Goal: Transaction & Acquisition: Download file/media

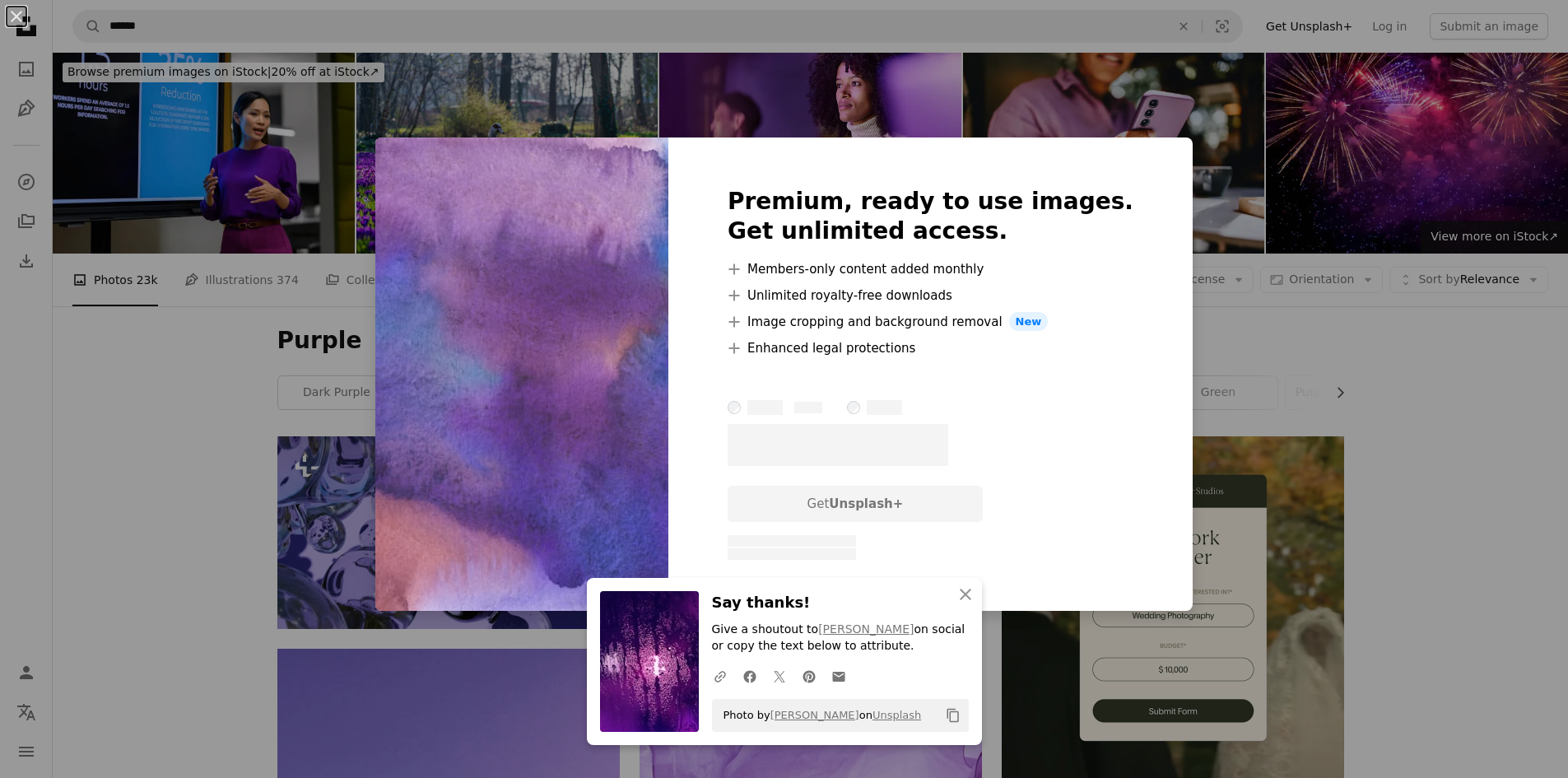
scroll to position [2058, 0]
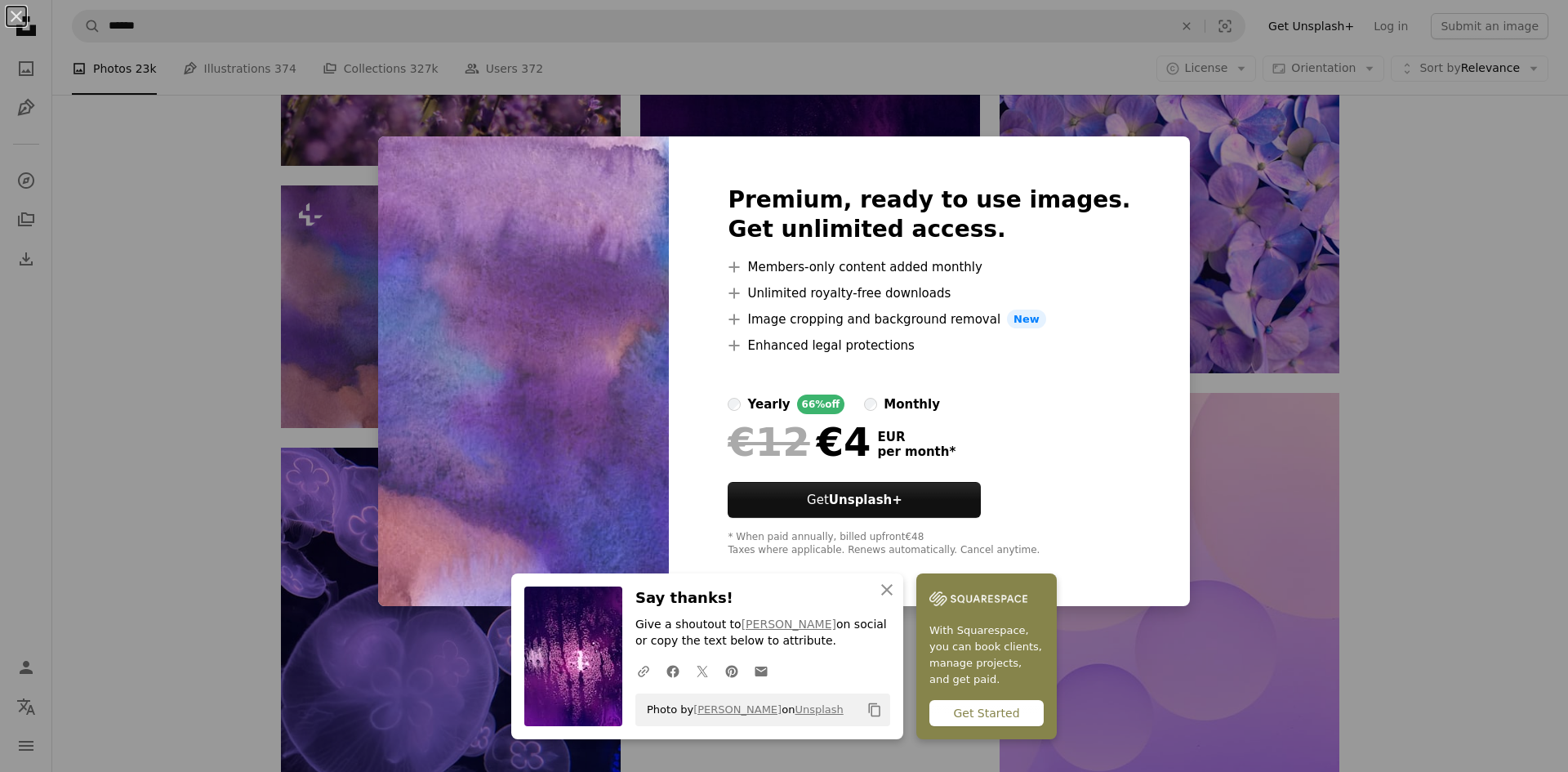
click at [1249, 520] on div "An X shape Premium, ready to use images. Get unlimited access. A plus sign Memb…" at bounding box center [784, 386] width 1568 height 772
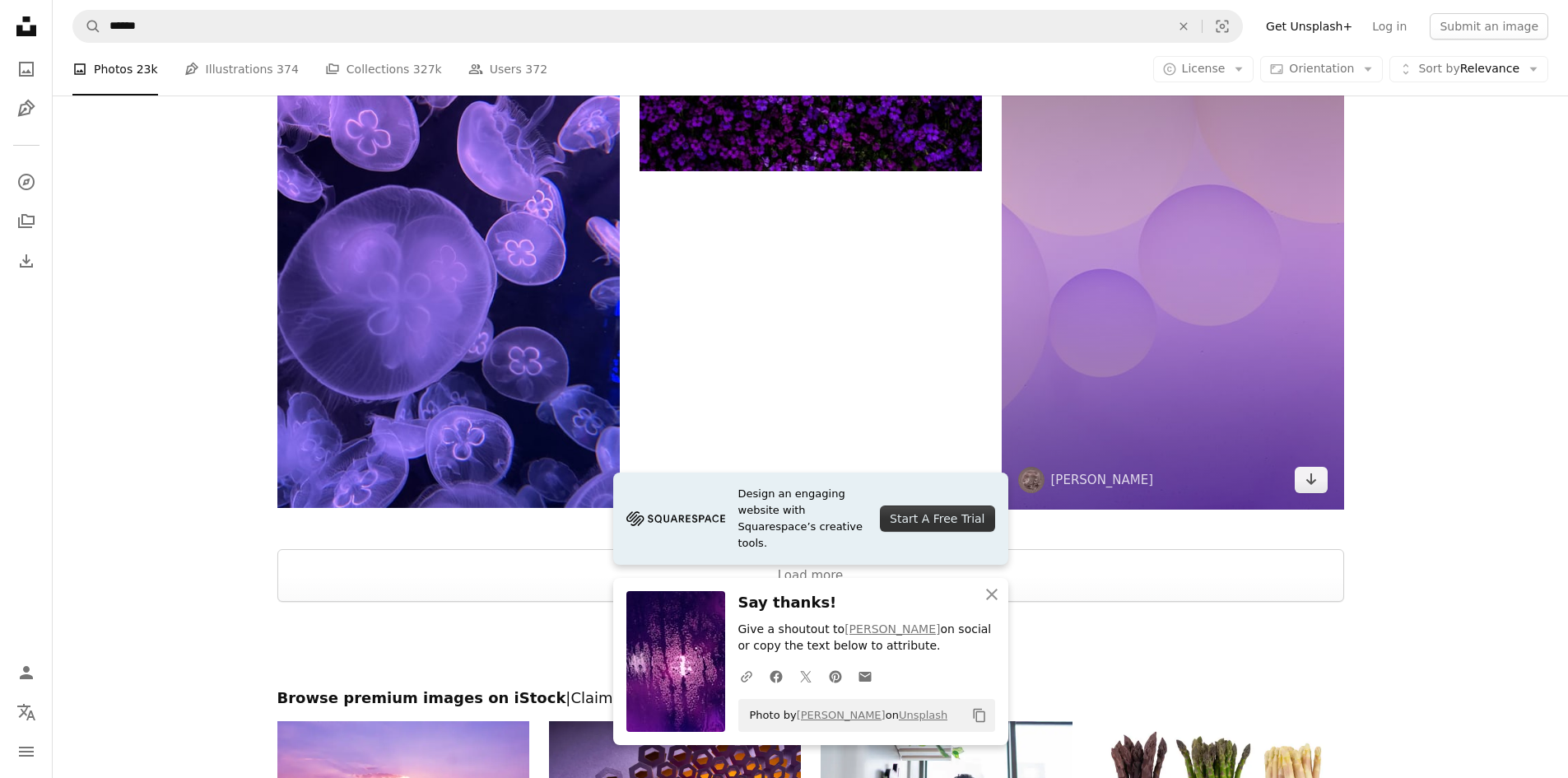
scroll to position [2469, 0]
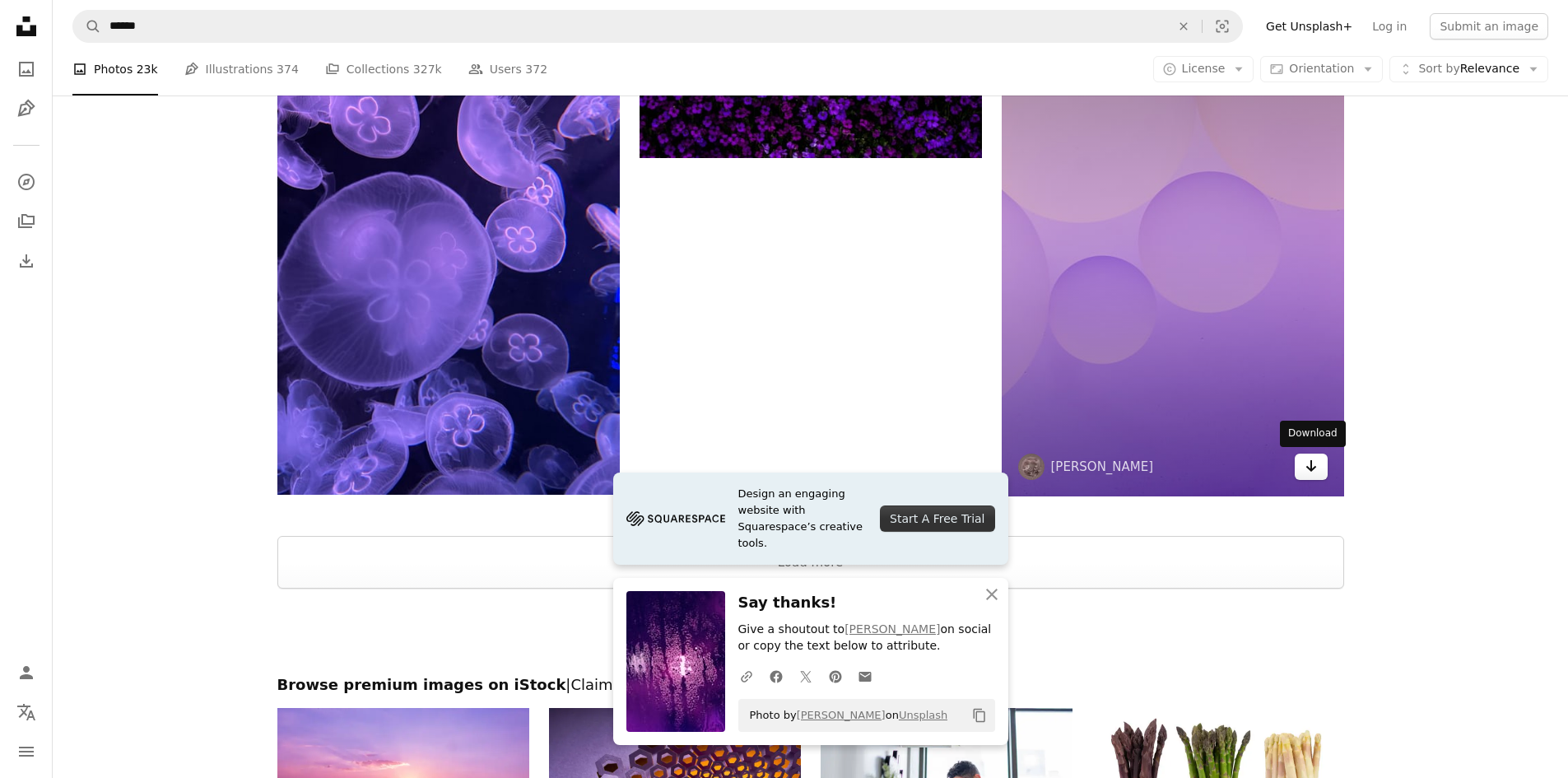
click at [1305, 475] on icon "Arrow pointing down" at bounding box center [1311, 466] width 13 height 20
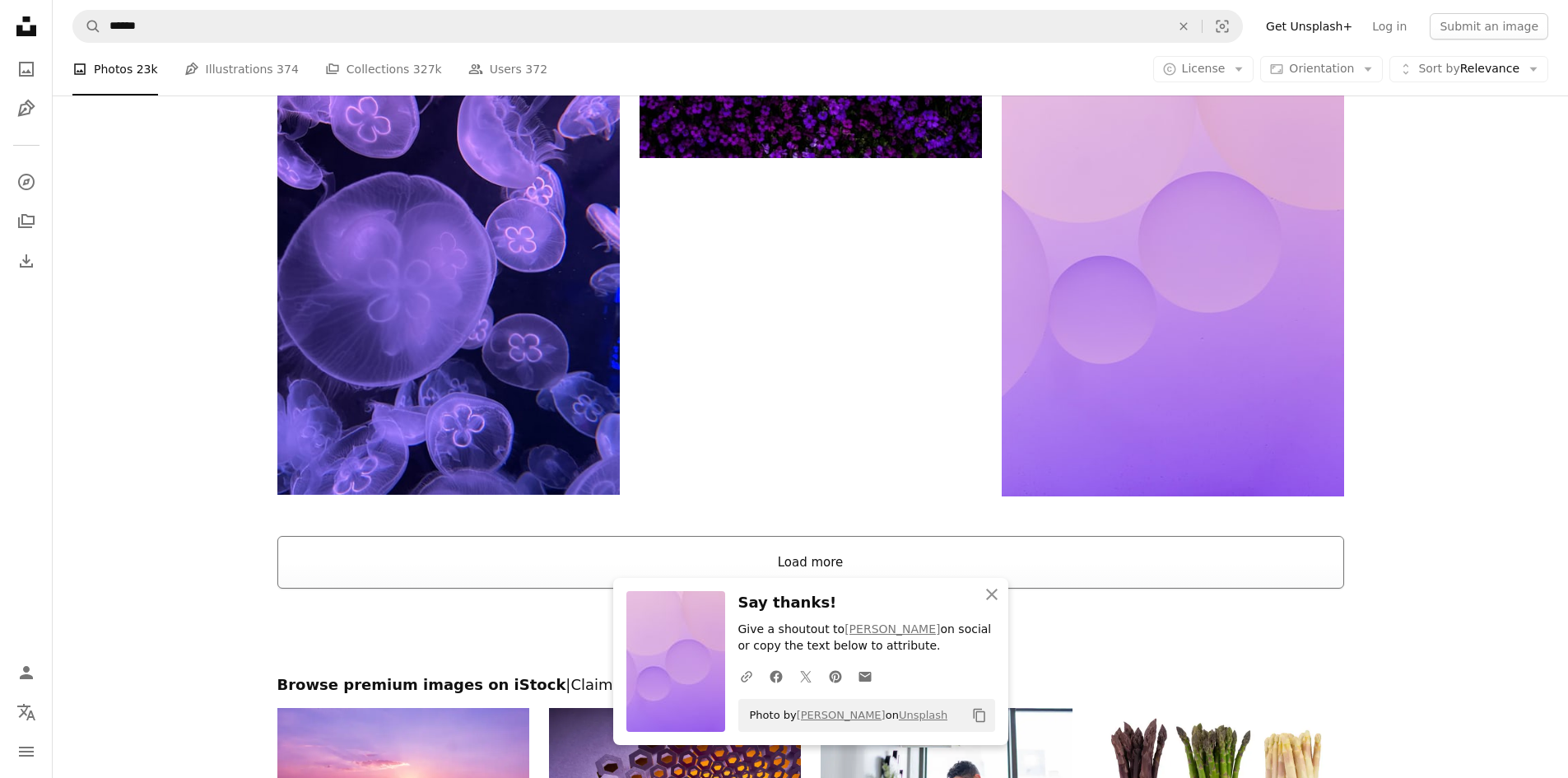
click at [1069, 571] on button "Load more" at bounding box center [811, 562] width 1067 height 52
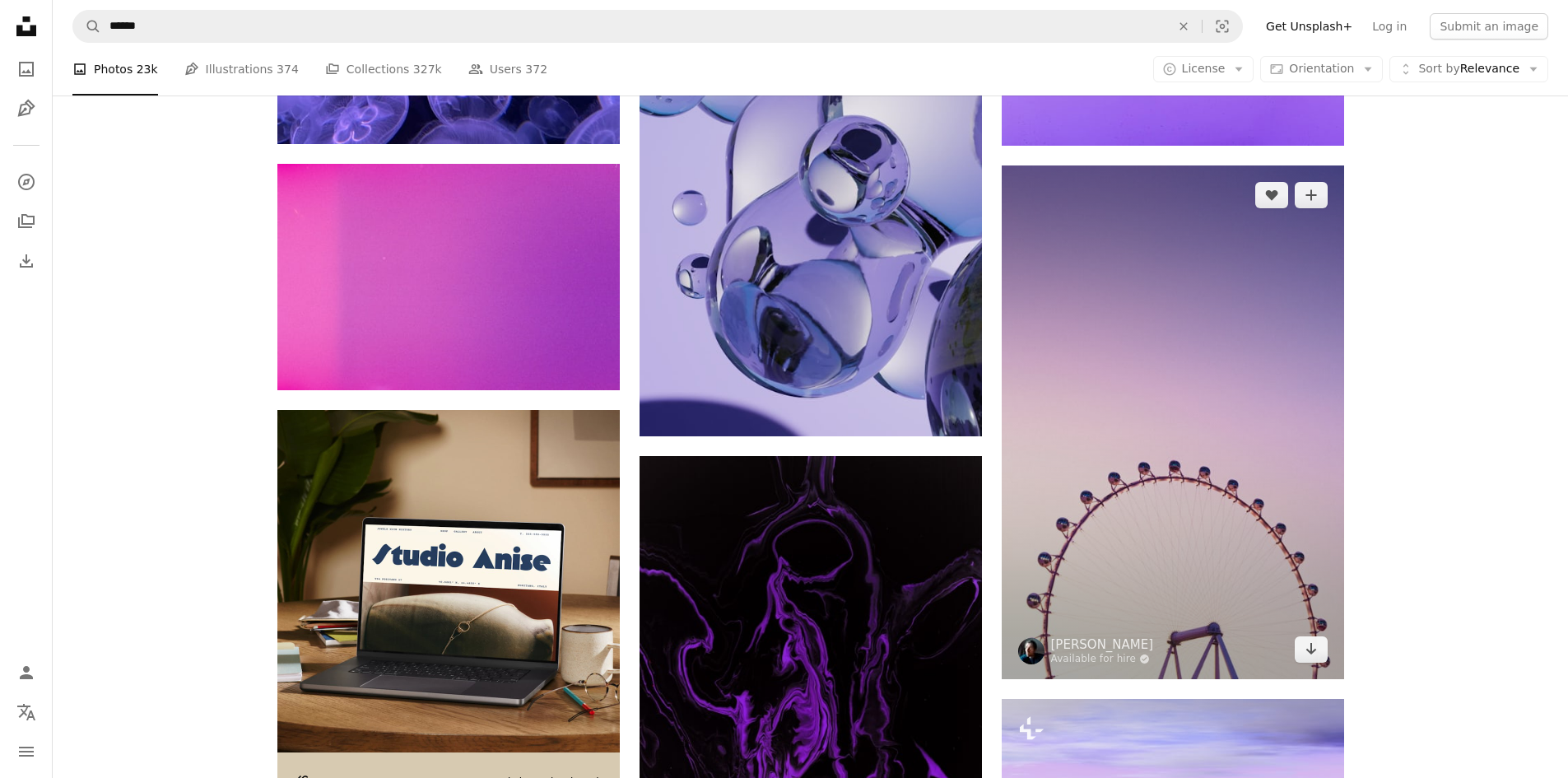
scroll to position [2881, 0]
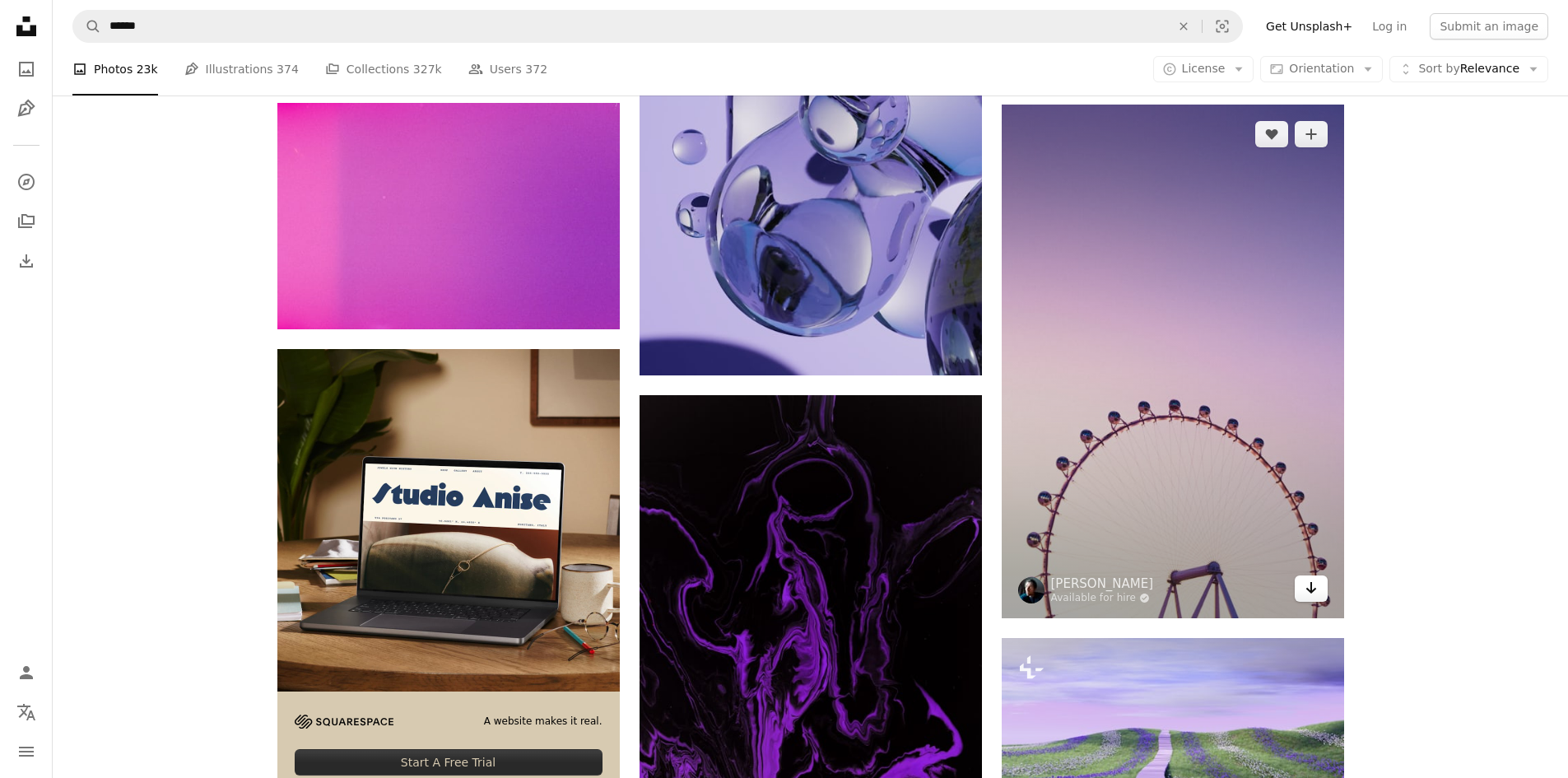
click at [1310, 596] on icon "Arrow pointing down" at bounding box center [1311, 588] width 13 height 20
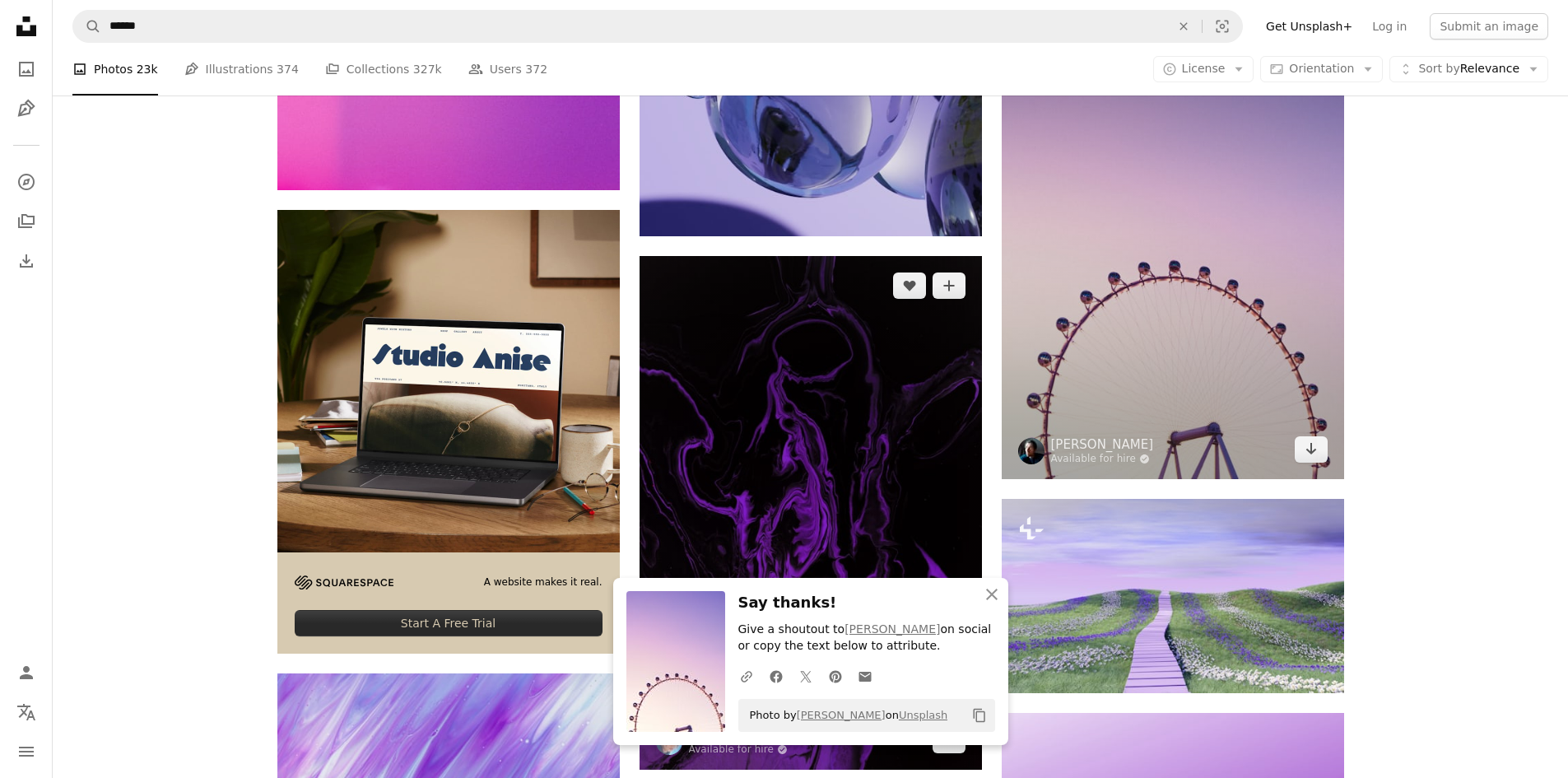
scroll to position [3046, 0]
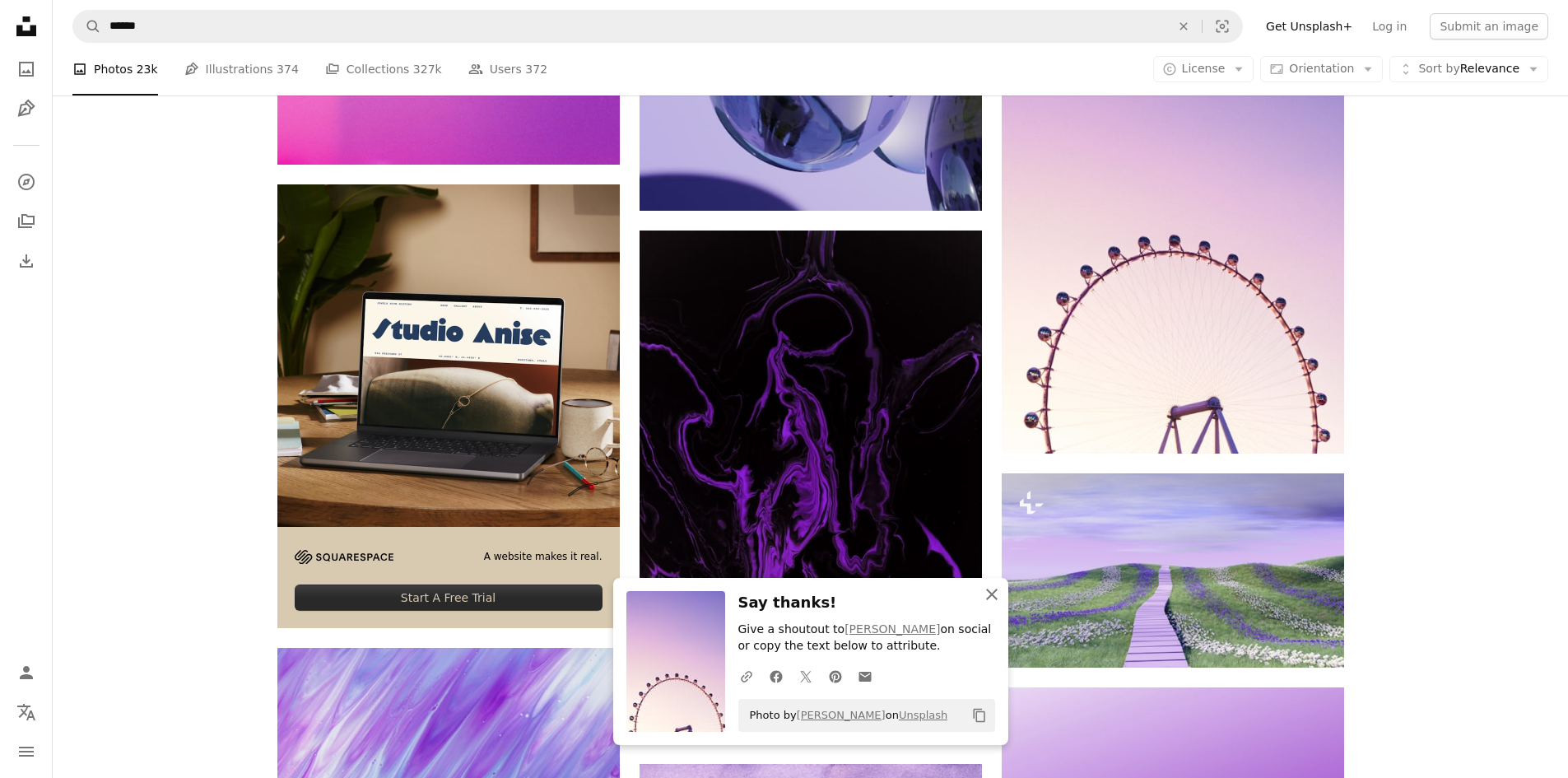
click at [990, 599] on icon "An X shape" at bounding box center [992, 594] width 20 height 20
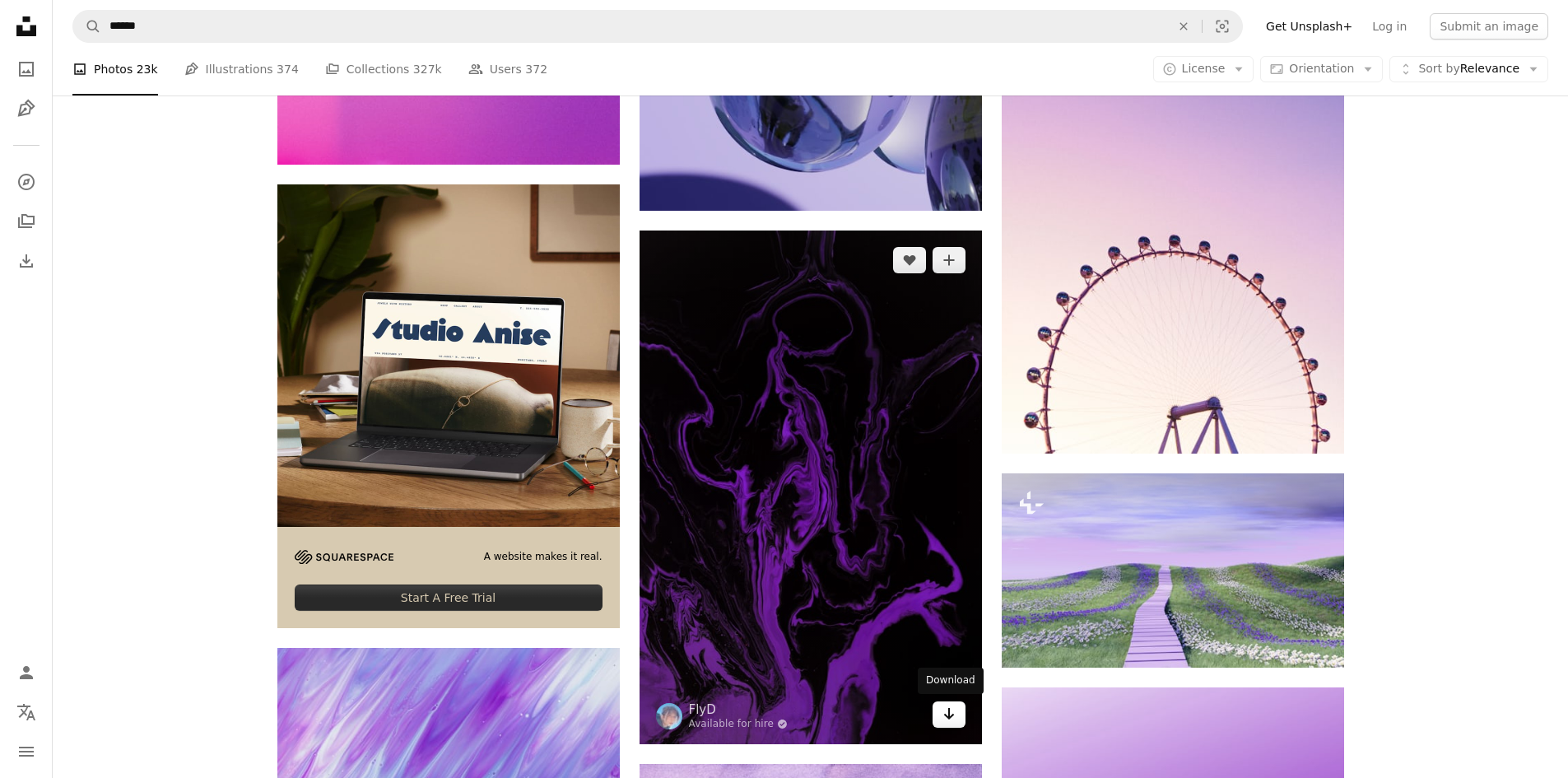
click at [955, 716] on icon "Arrow pointing down" at bounding box center [949, 714] width 13 height 20
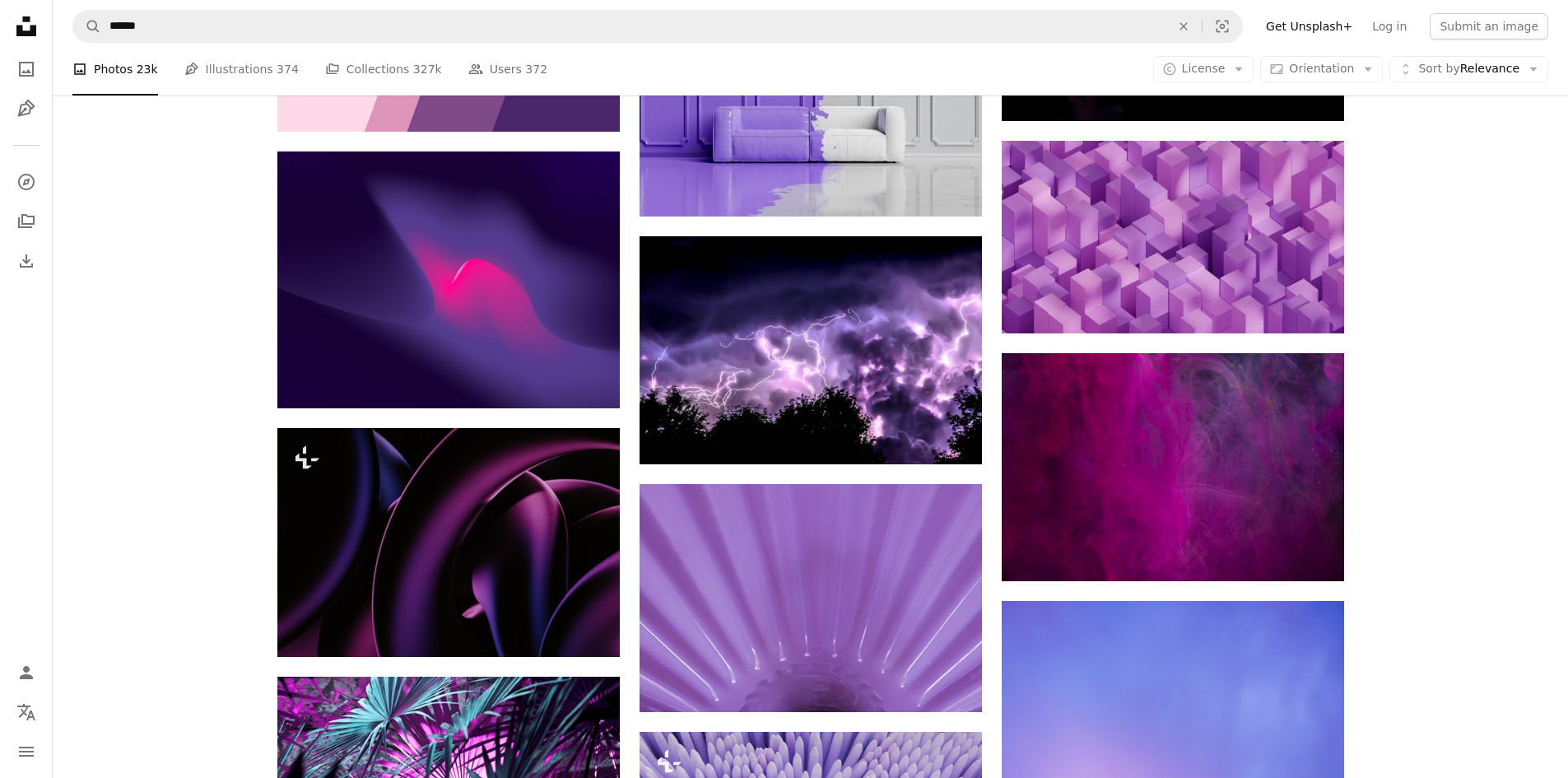
scroll to position [8890, 0]
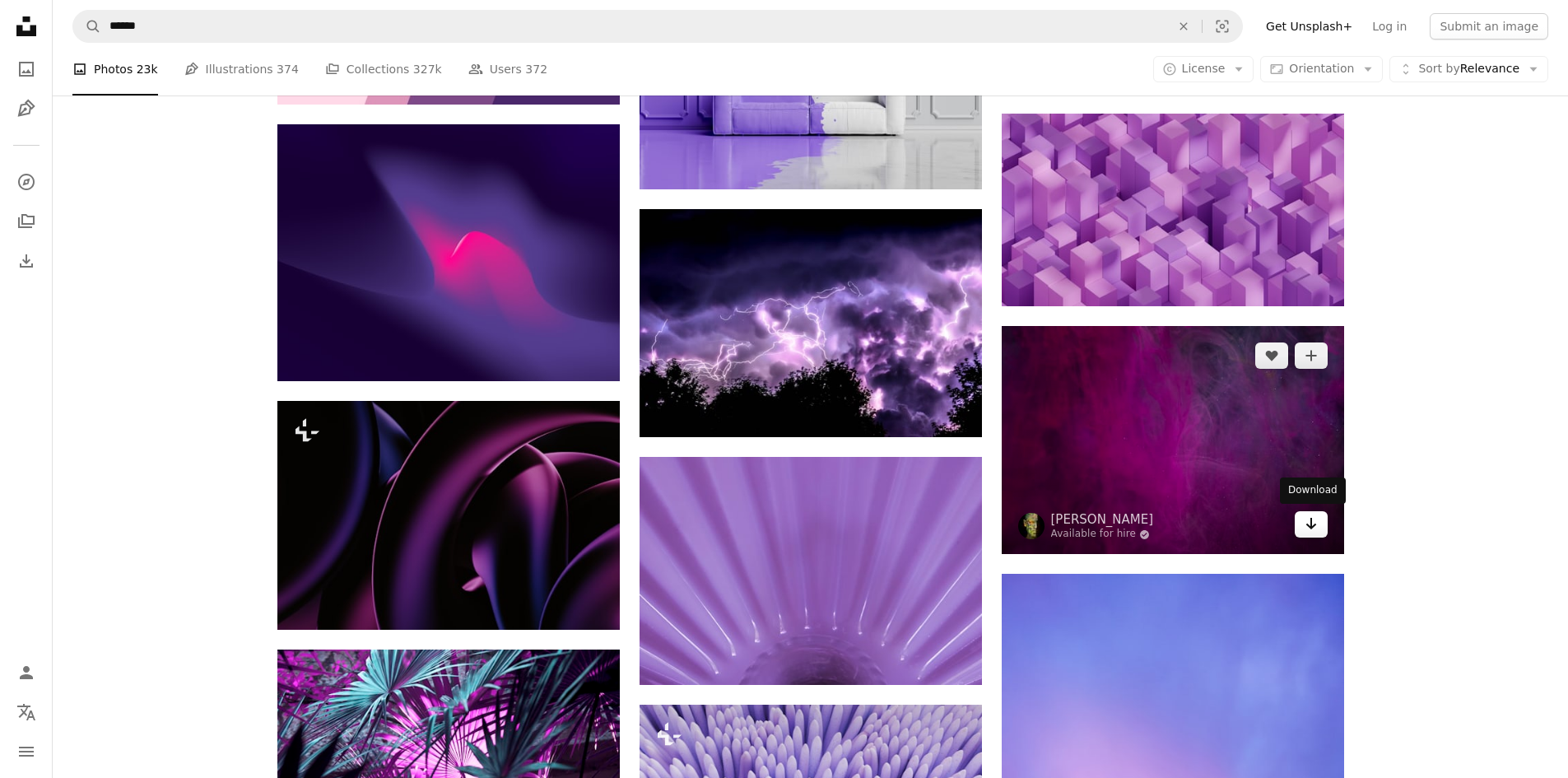
click at [1313, 526] on icon "Download" at bounding box center [1310, 524] width 11 height 12
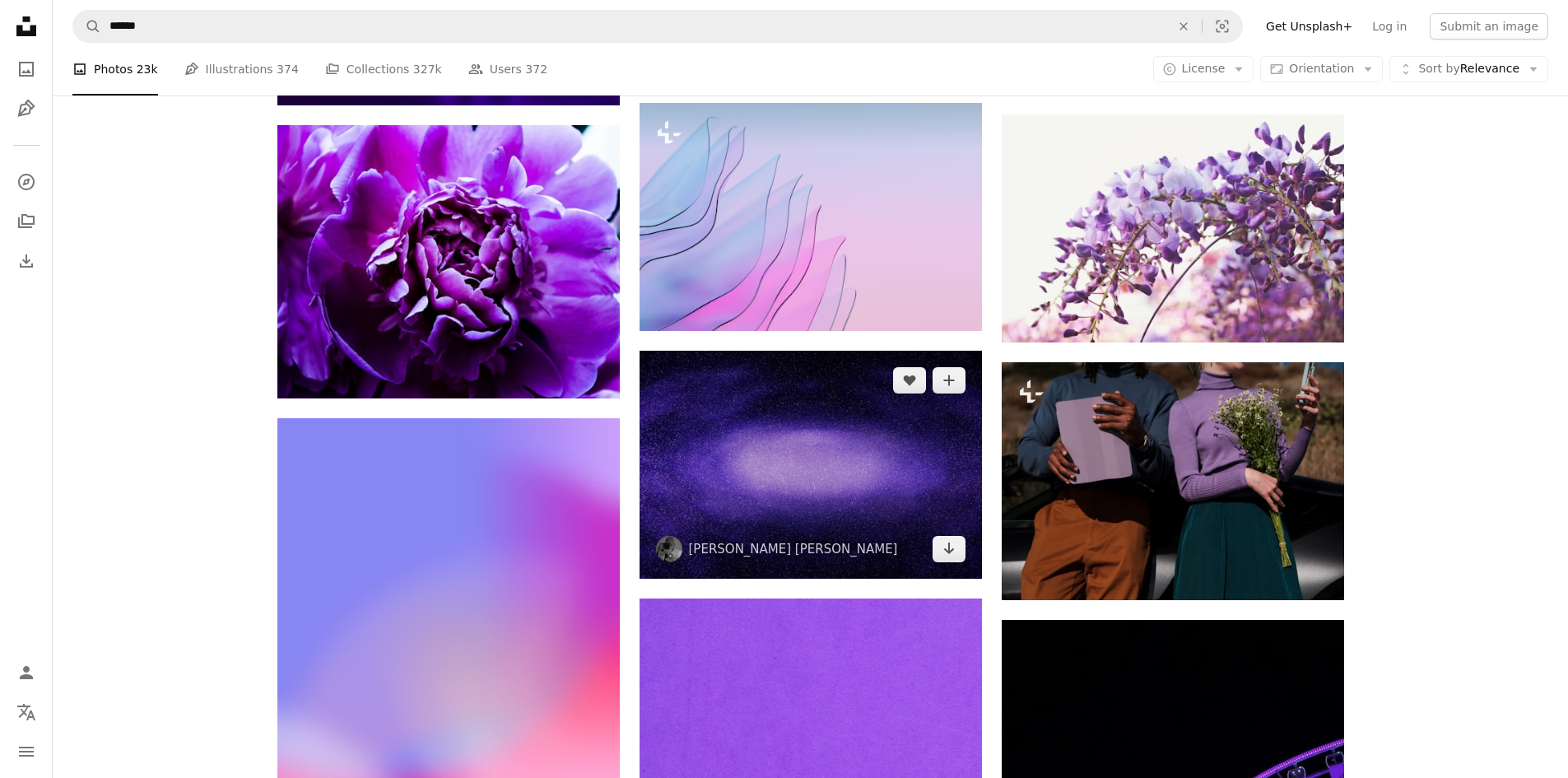
scroll to position [14242, 0]
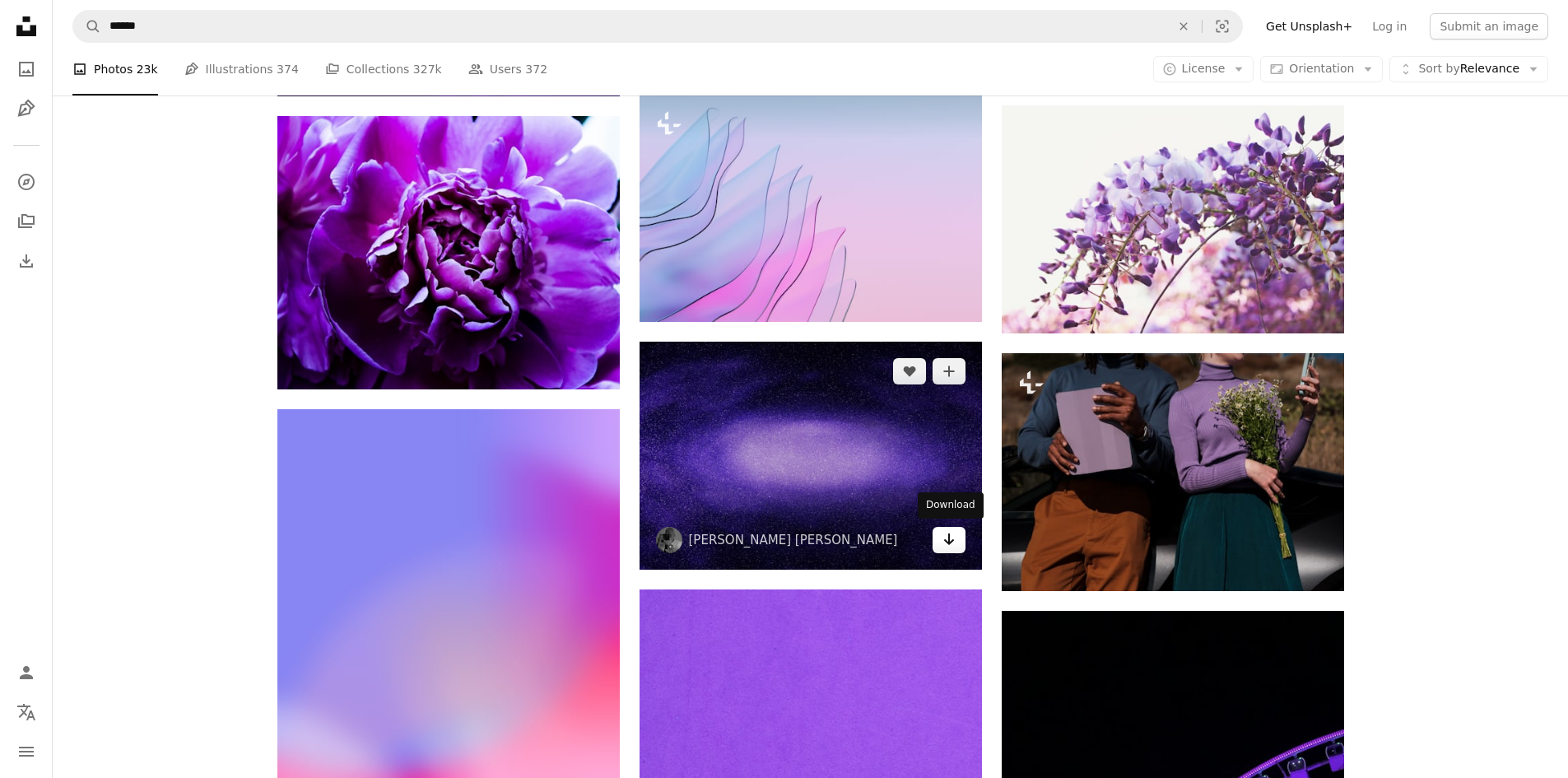
click at [941, 544] on link "Arrow pointing down" at bounding box center [949, 540] width 33 height 27
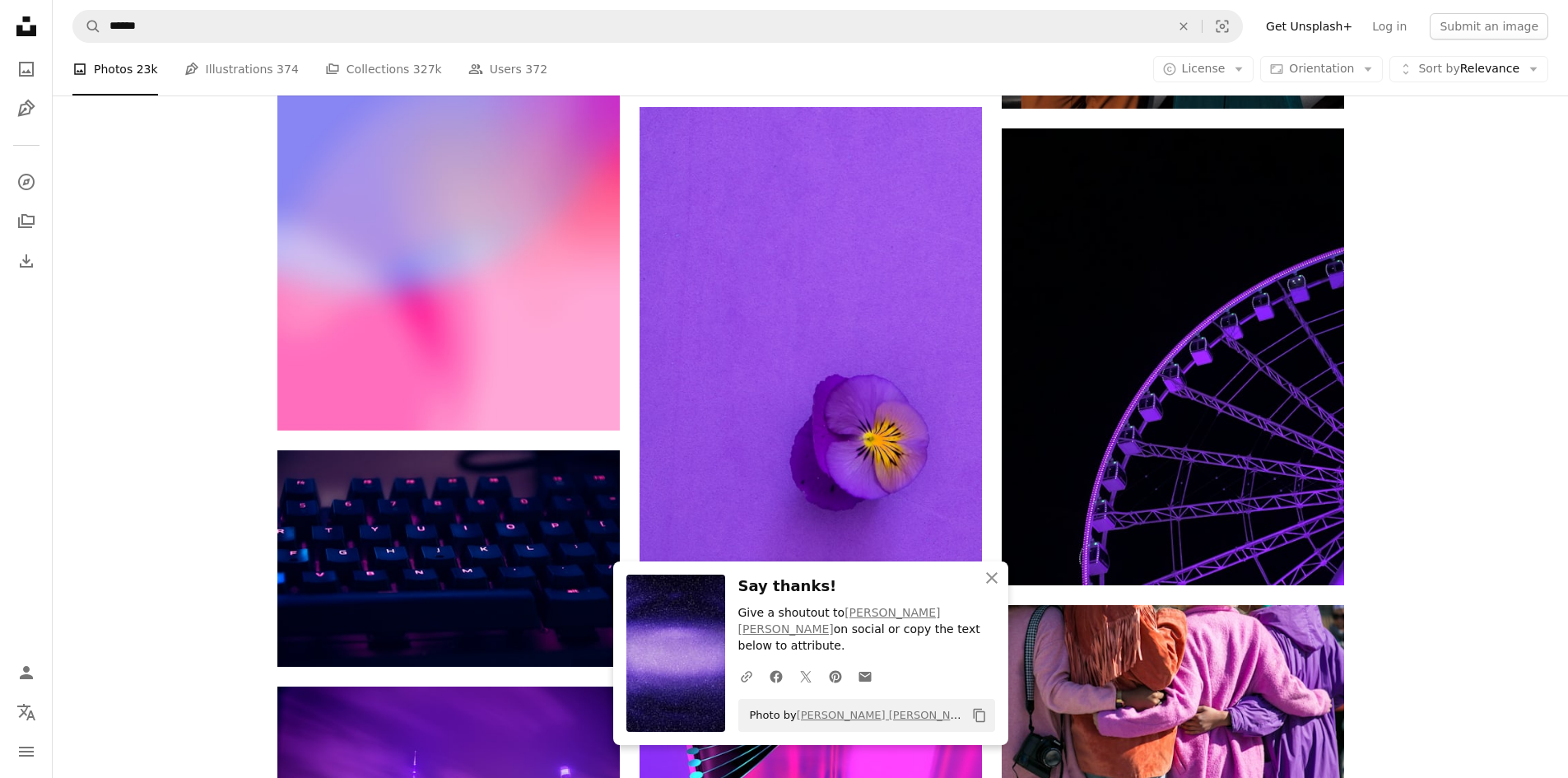
scroll to position [14735, 0]
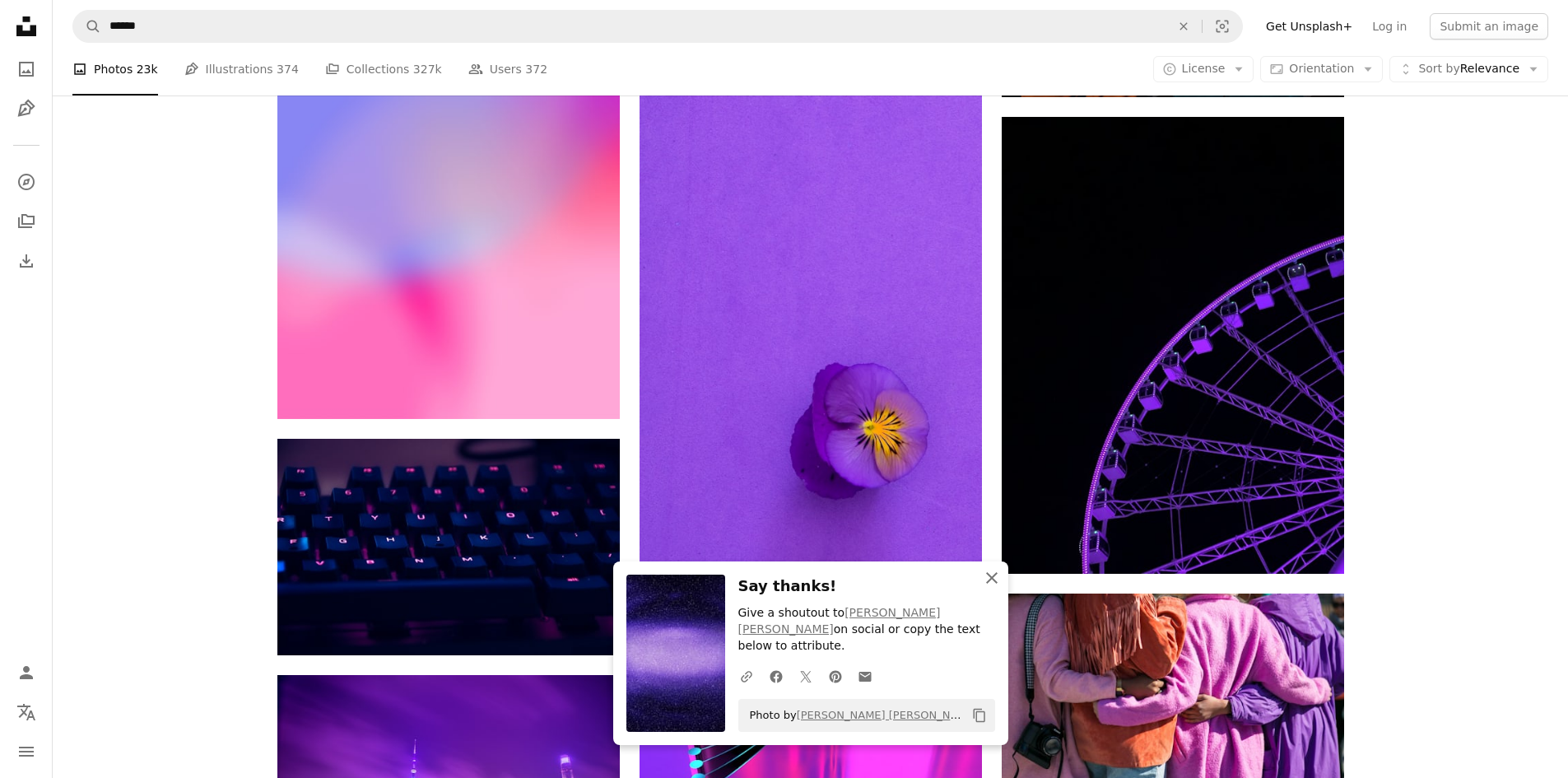
click at [986, 588] on icon "An X shape" at bounding box center [992, 578] width 20 height 20
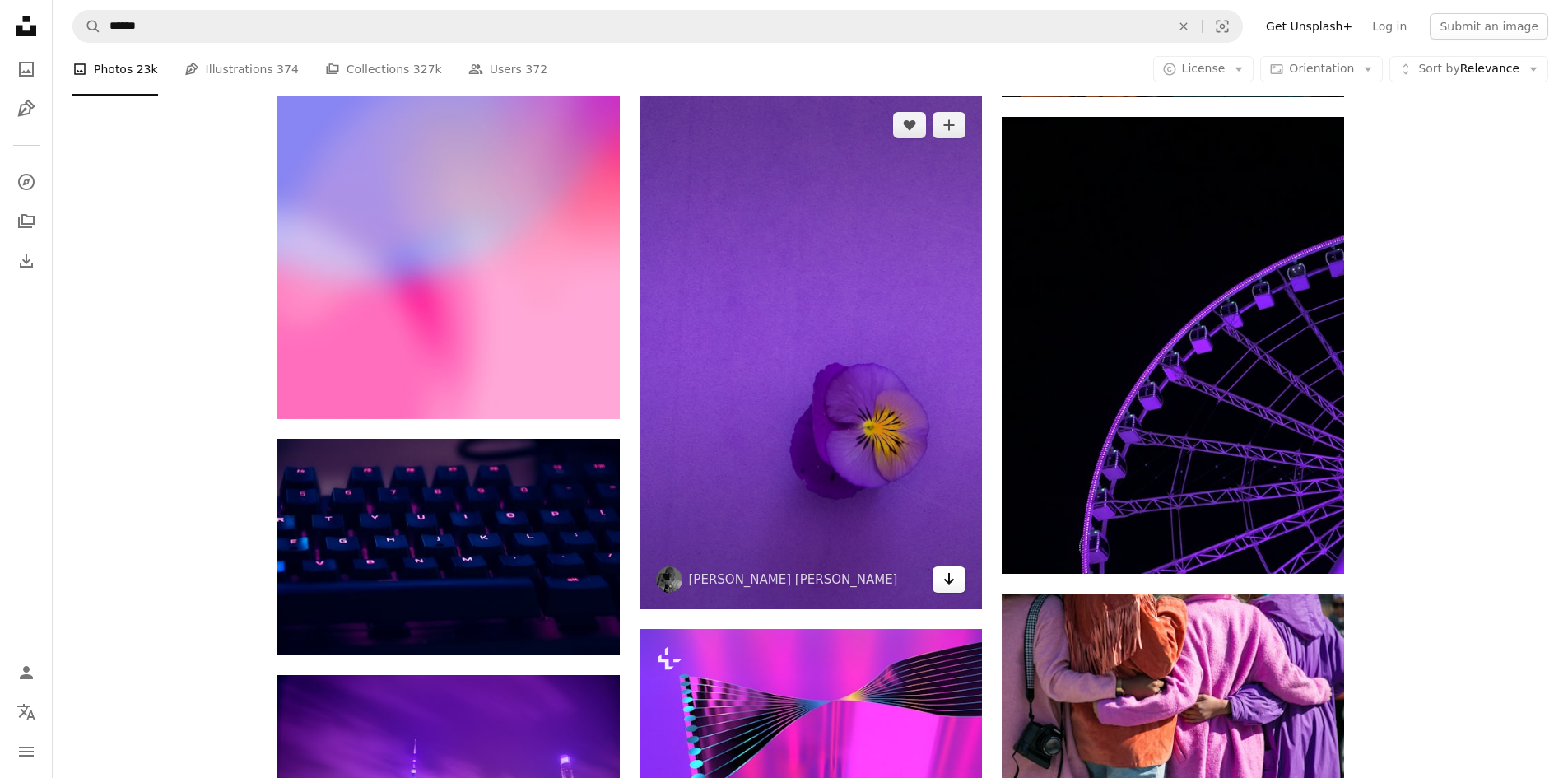
click at [957, 584] on link "Arrow pointing down" at bounding box center [949, 579] width 33 height 27
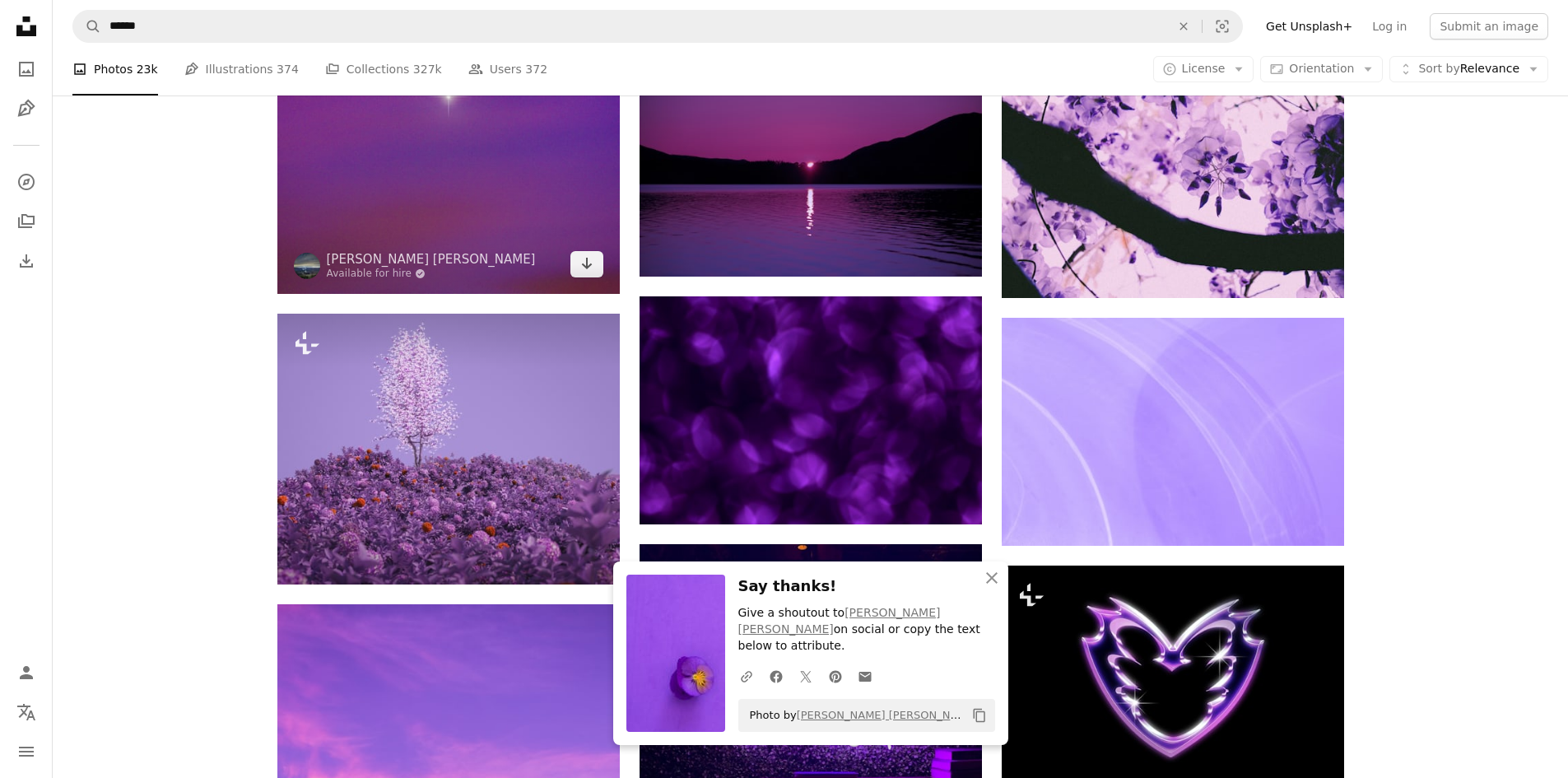
scroll to position [15888, 0]
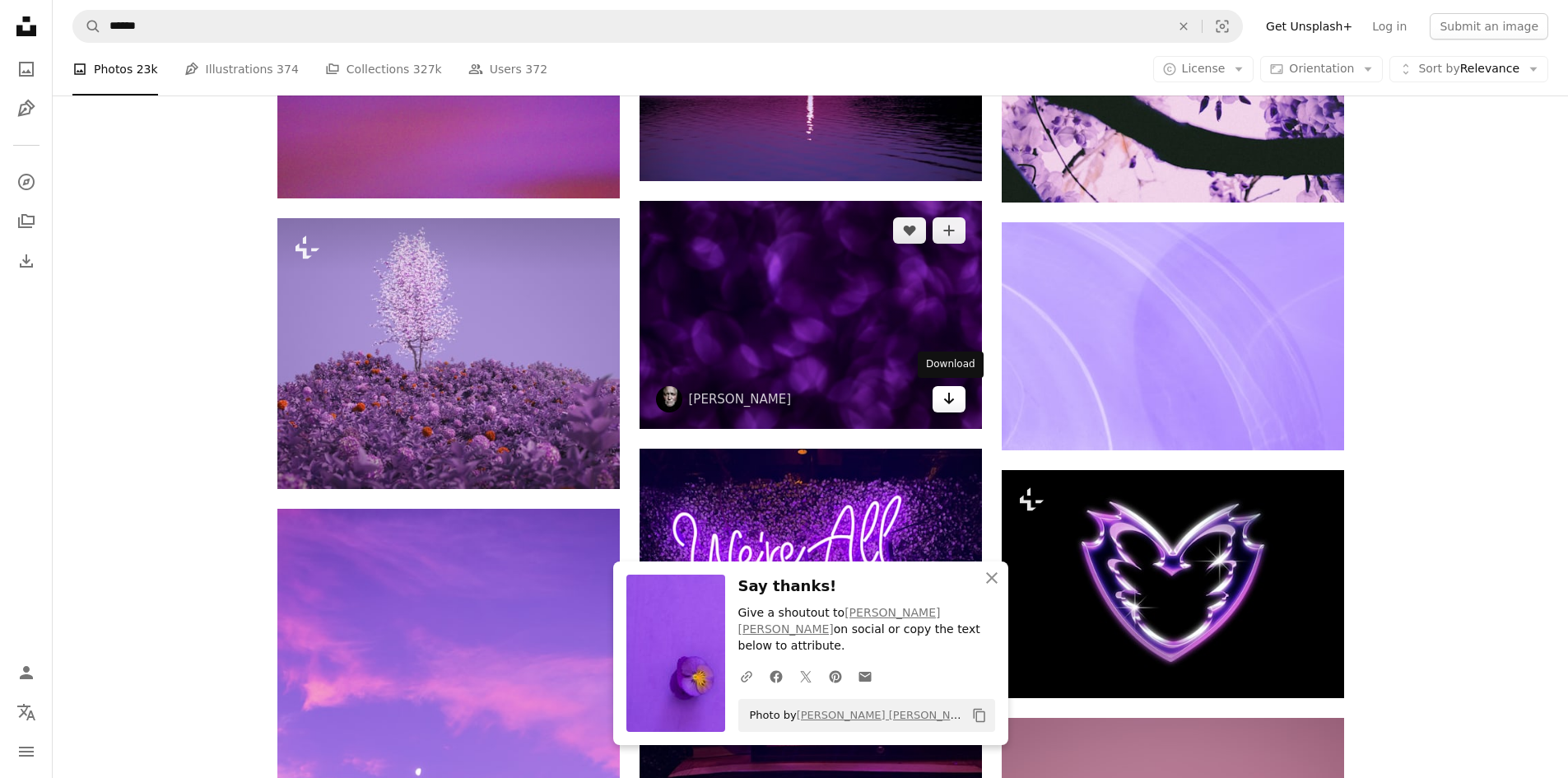
click at [947, 401] on icon "Download" at bounding box center [948, 398] width 11 height 12
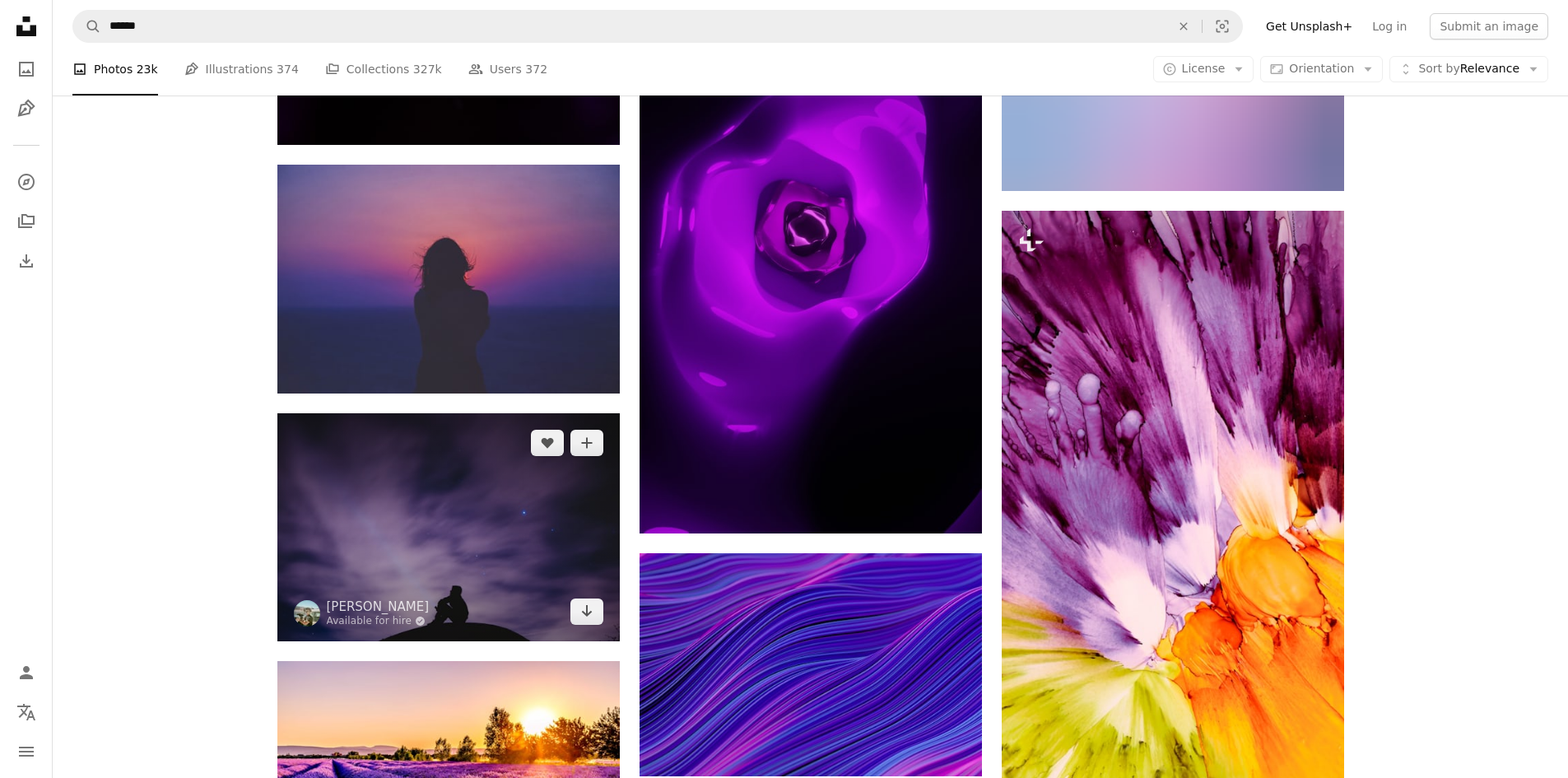
scroll to position [17700, 0]
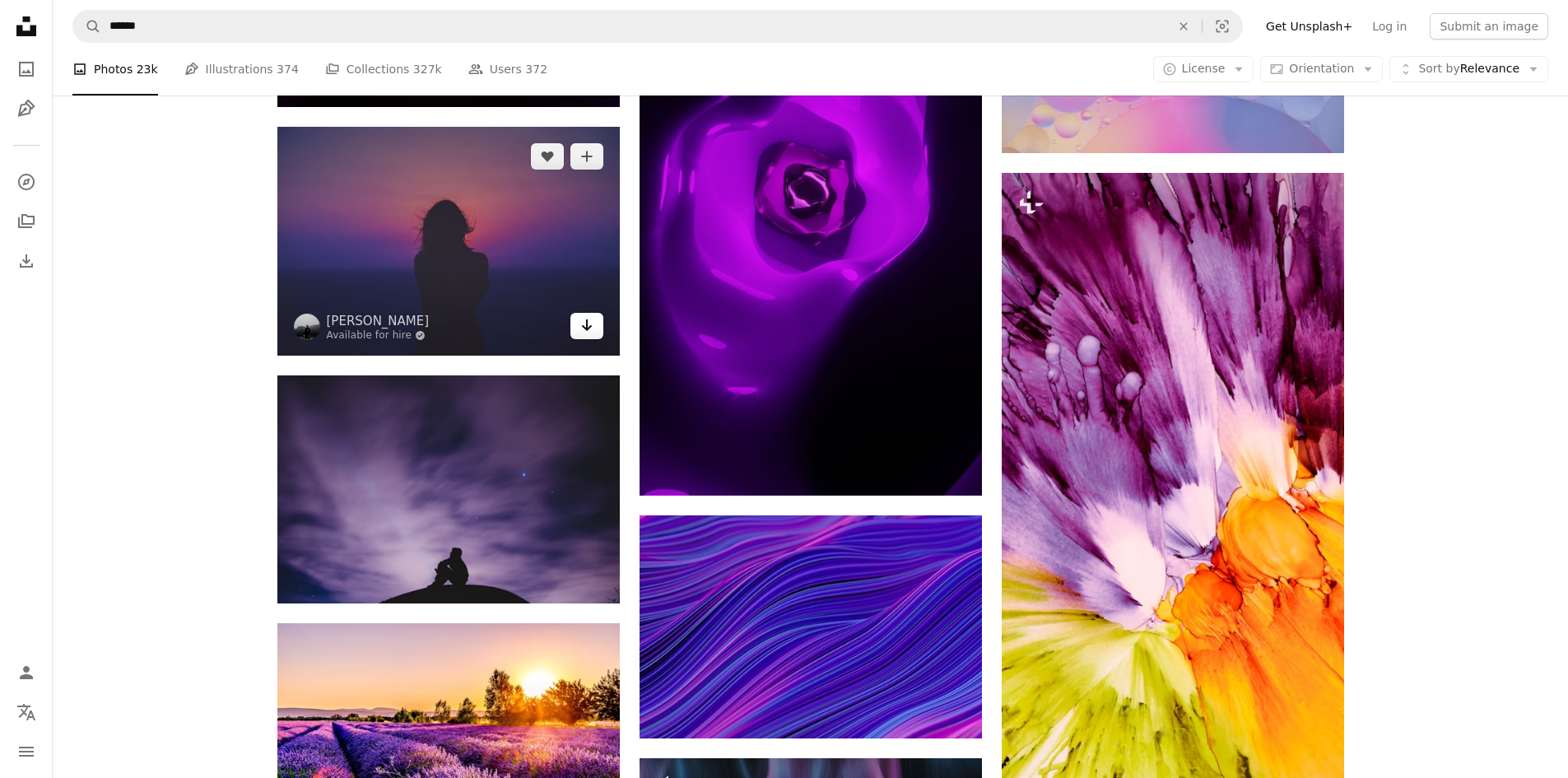
click at [588, 323] on icon "Download" at bounding box center [586, 325] width 11 height 12
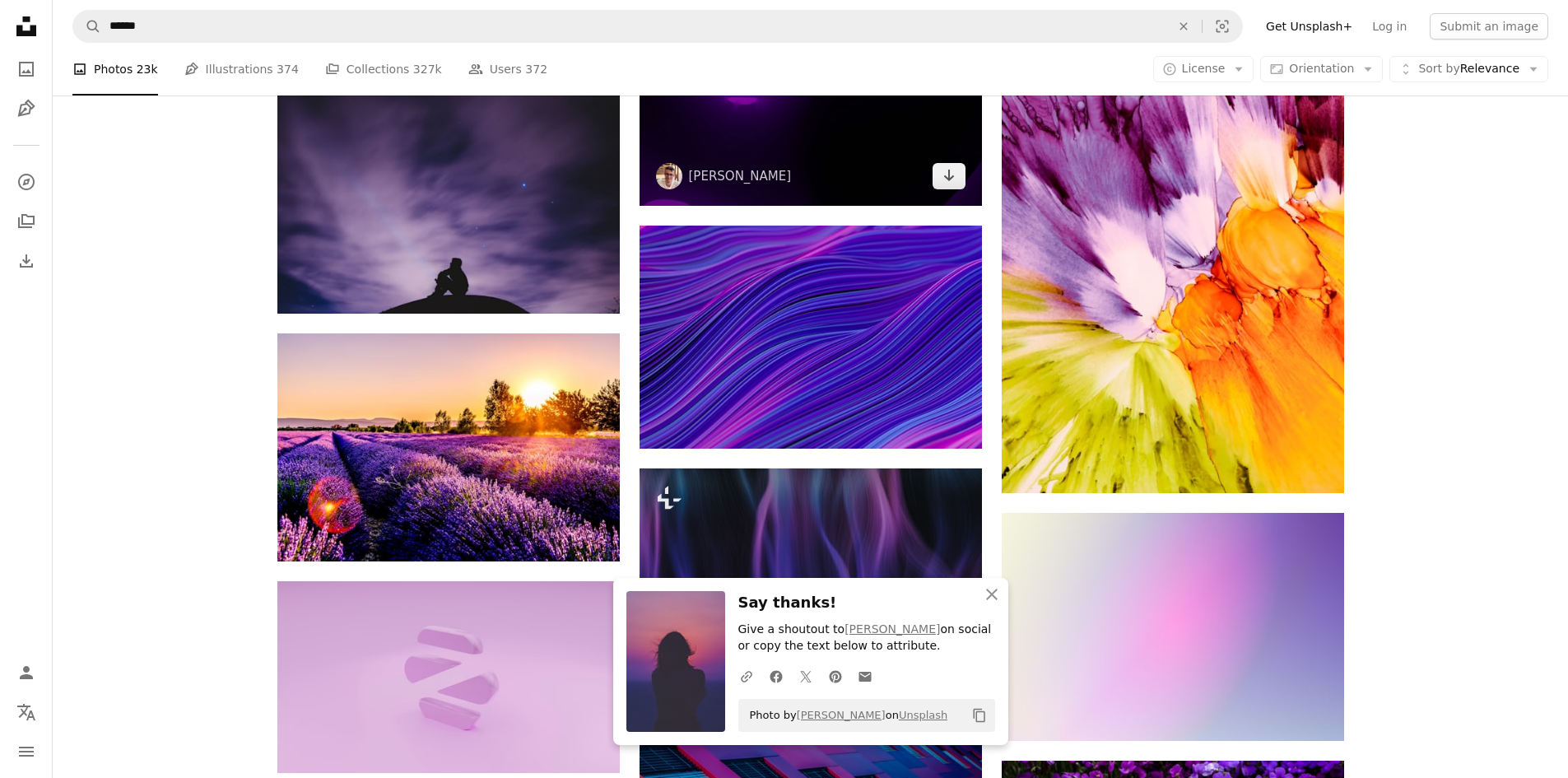
scroll to position [18029, 0]
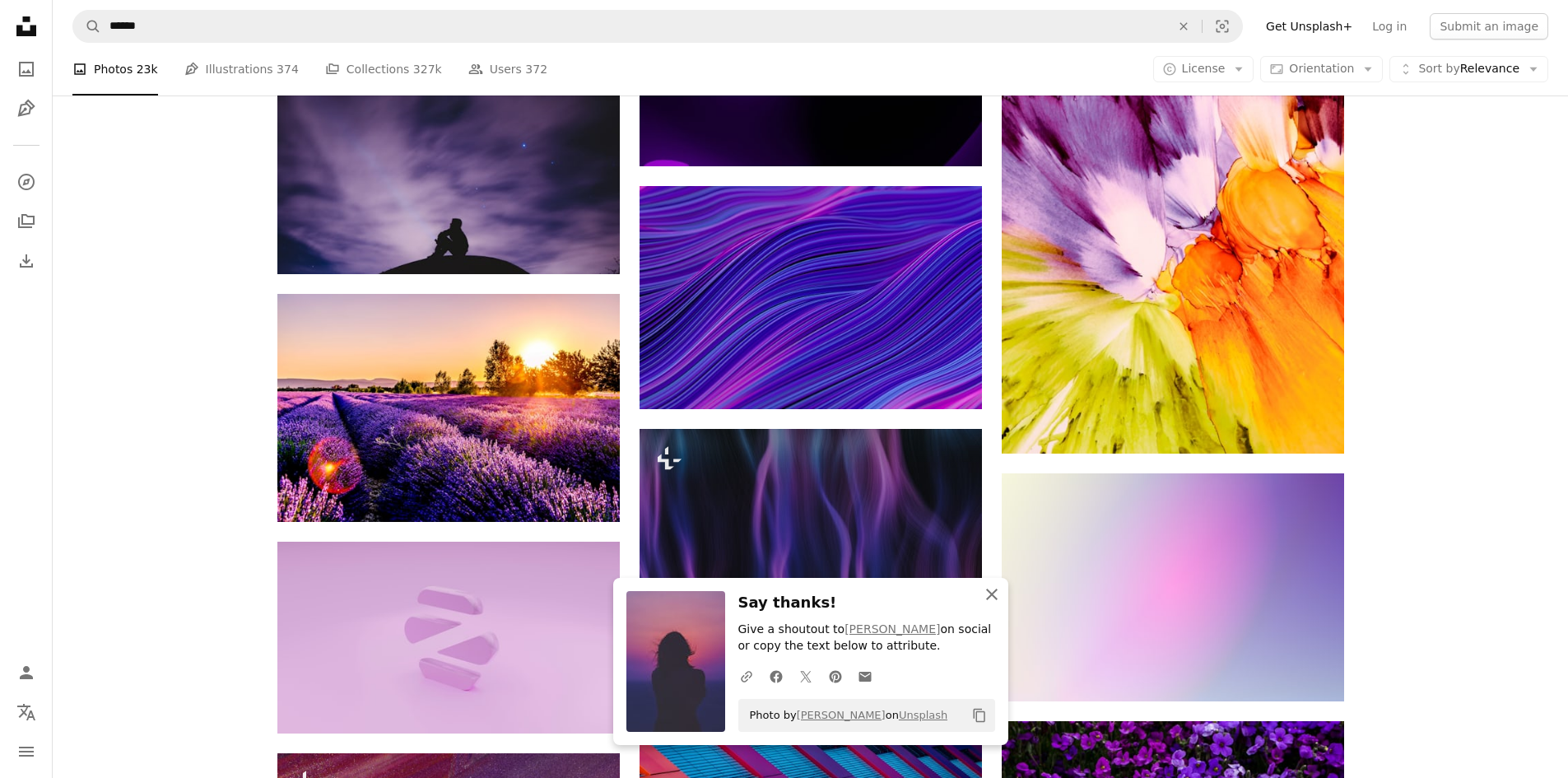
click at [986, 595] on icon "An X shape" at bounding box center [992, 594] width 20 height 20
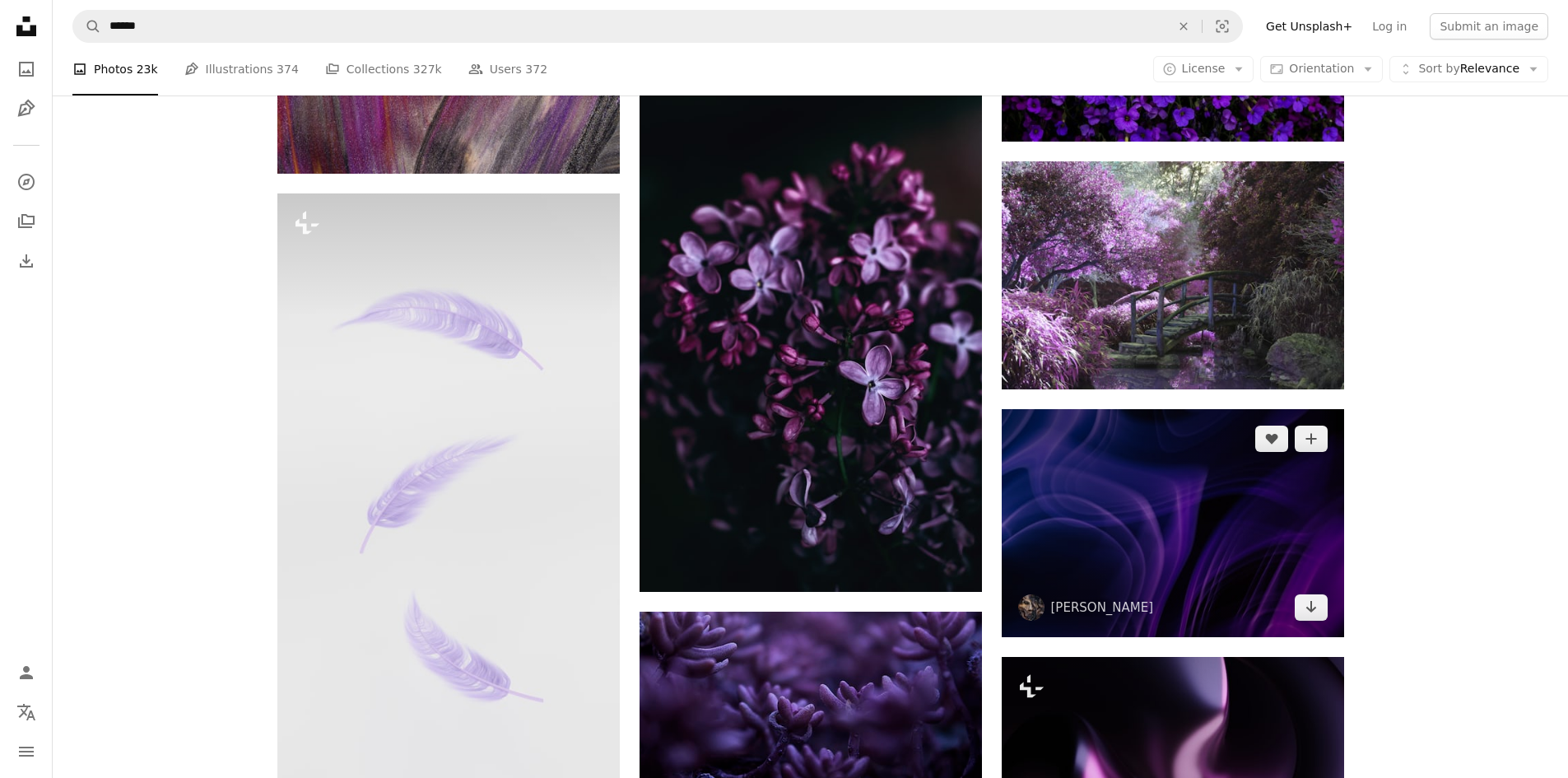
scroll to position [19264, 0]
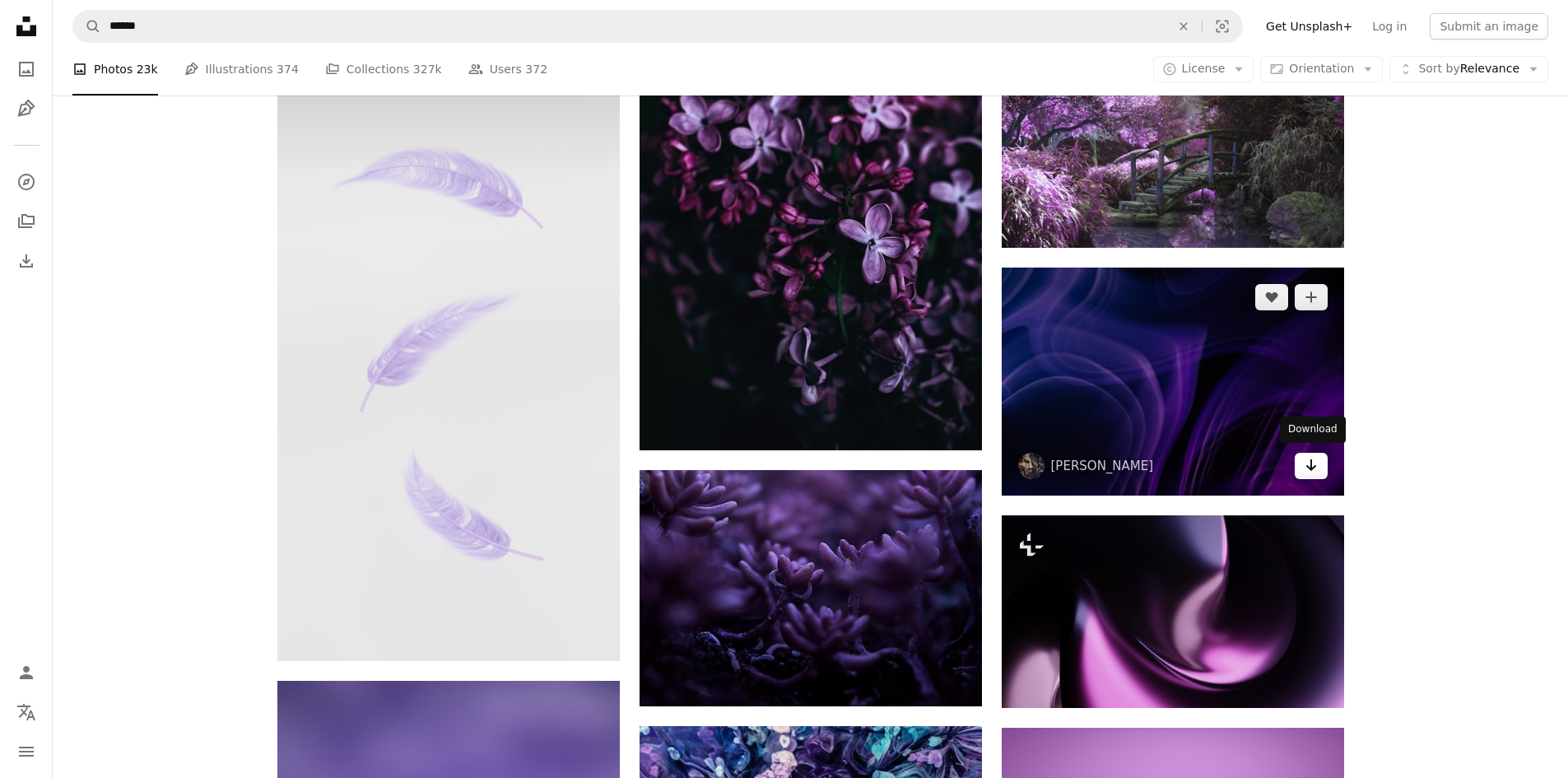
click at [1312, 463] on icon "Arrow pointing down" at bounding box center [1311, 465] width 13 height 20
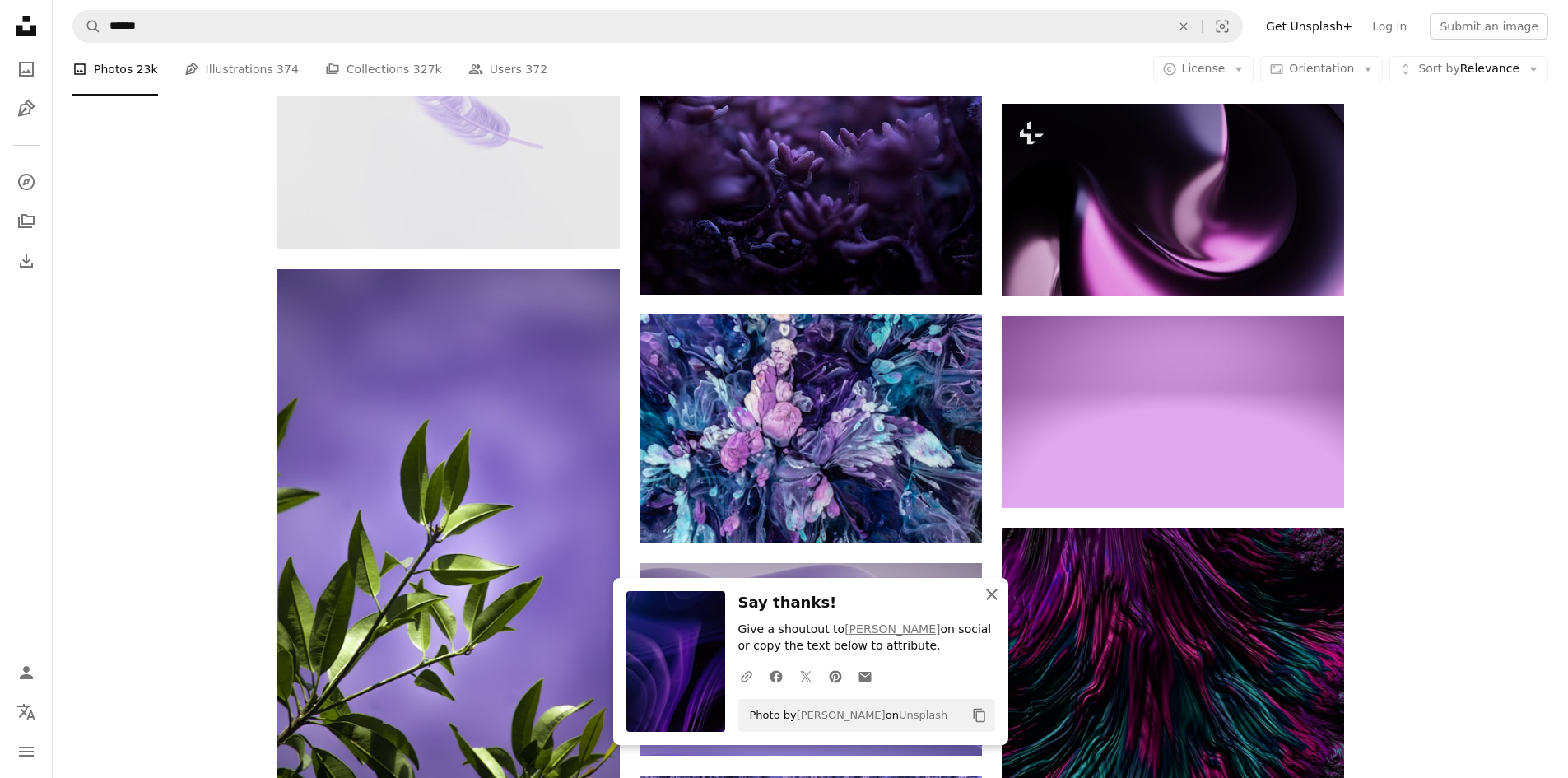
click at [986, 600] on icon "An X shape" at bounding box center [992, 594] width 20 height 20
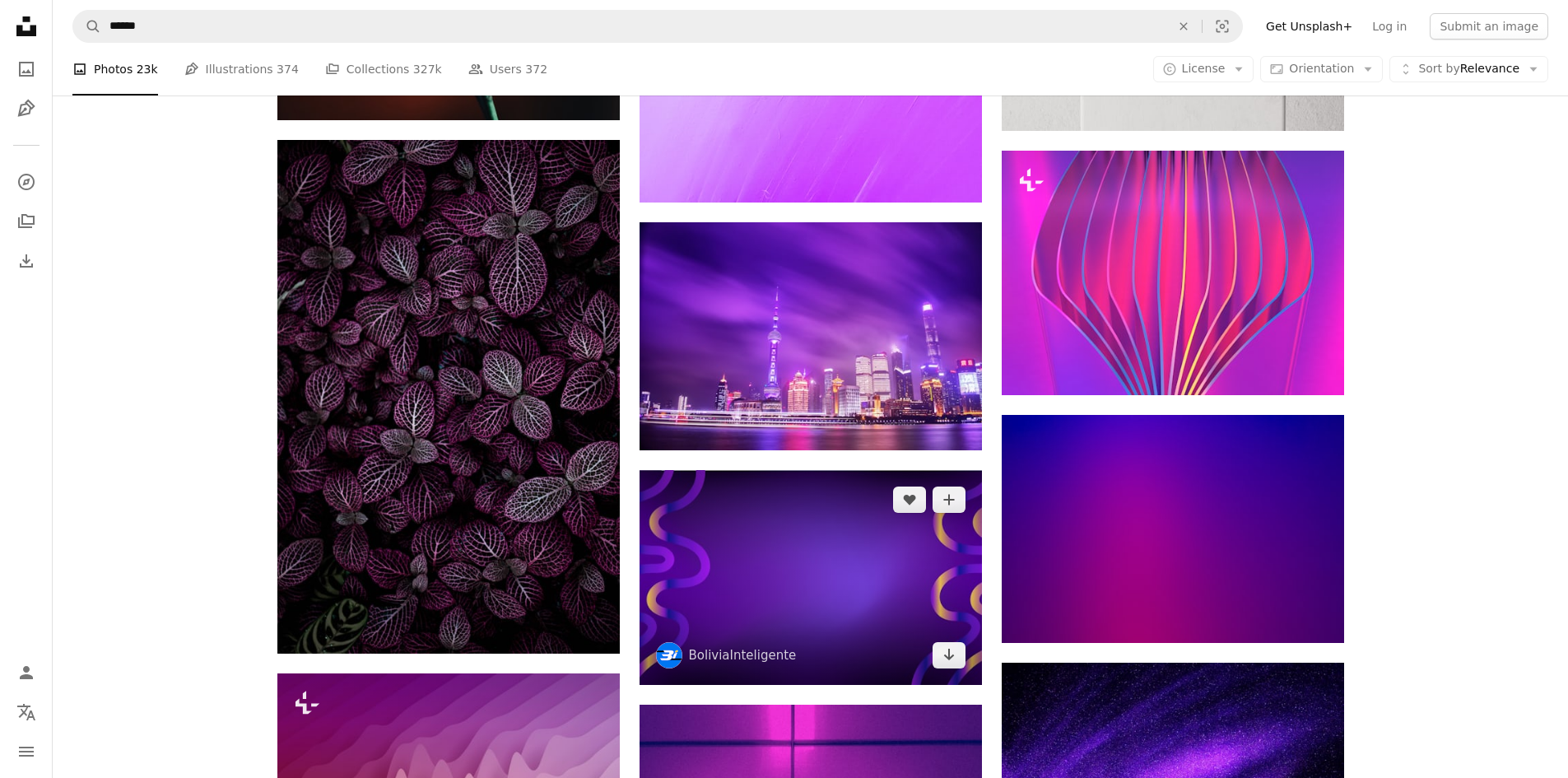
scroll to position [21816, 0]
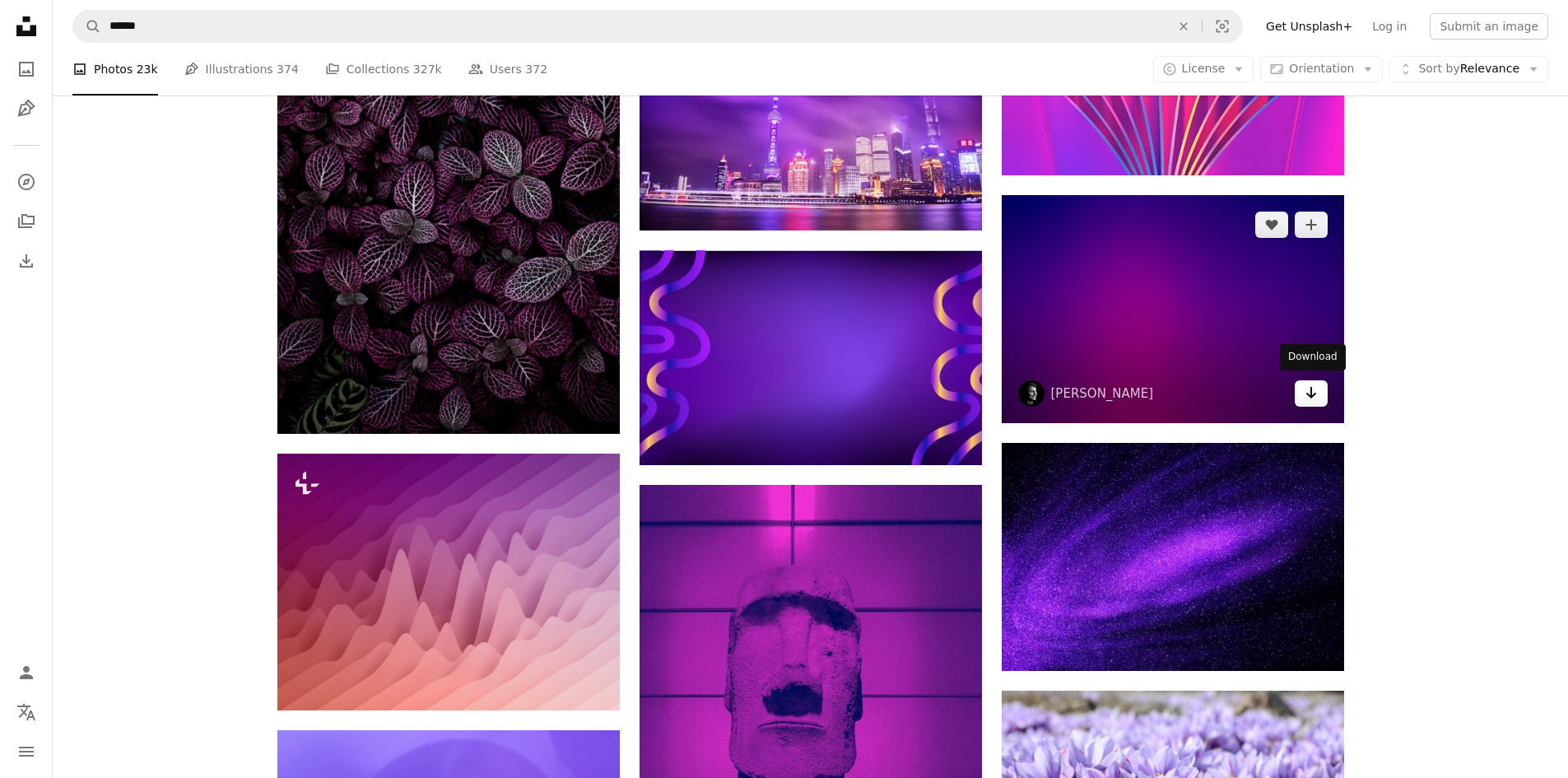
click at [1311, 387] on icon "Download" at bounding box center [1310, 392] width 11 height 12
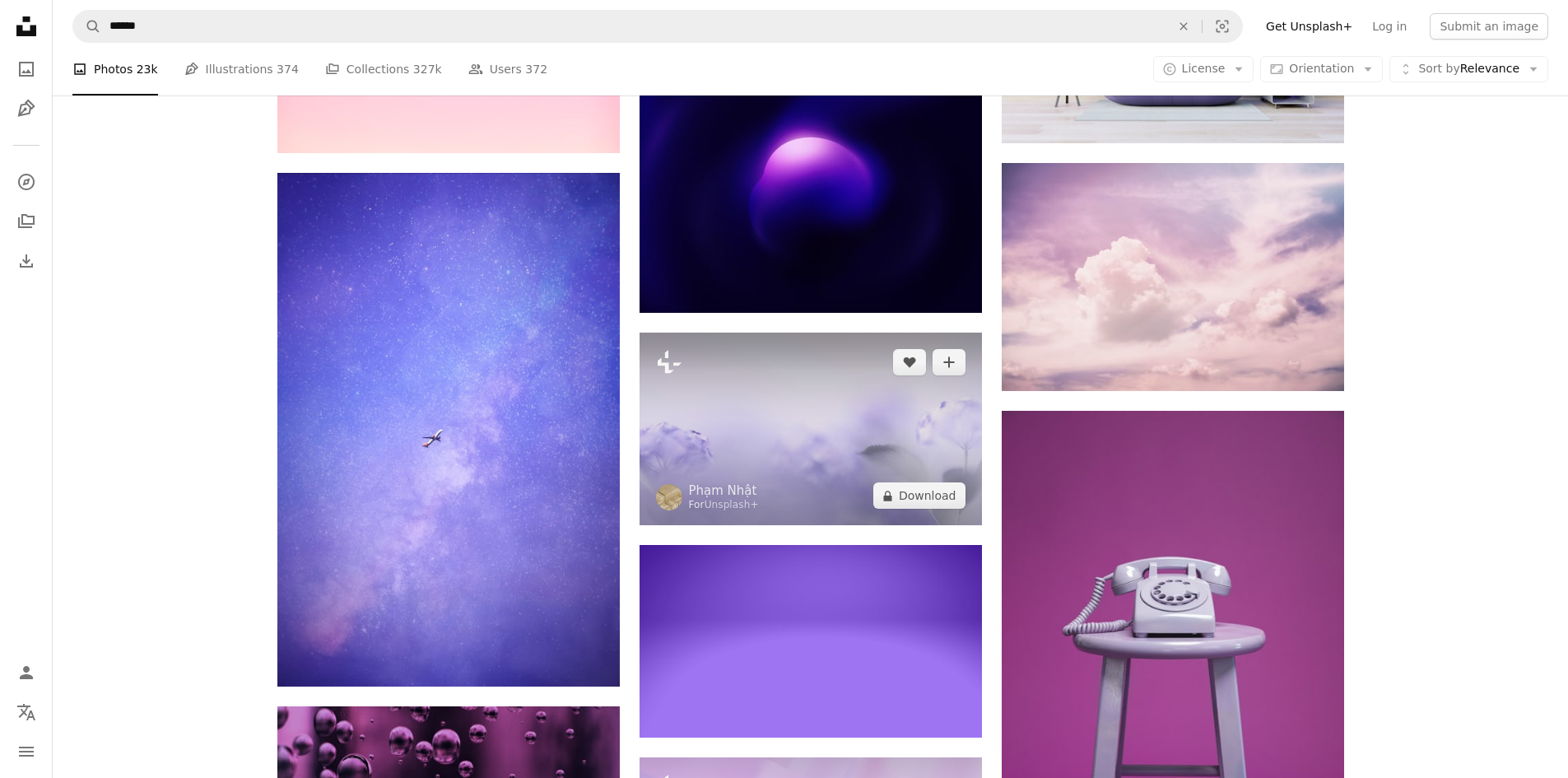
scroll to position [24367, 0]
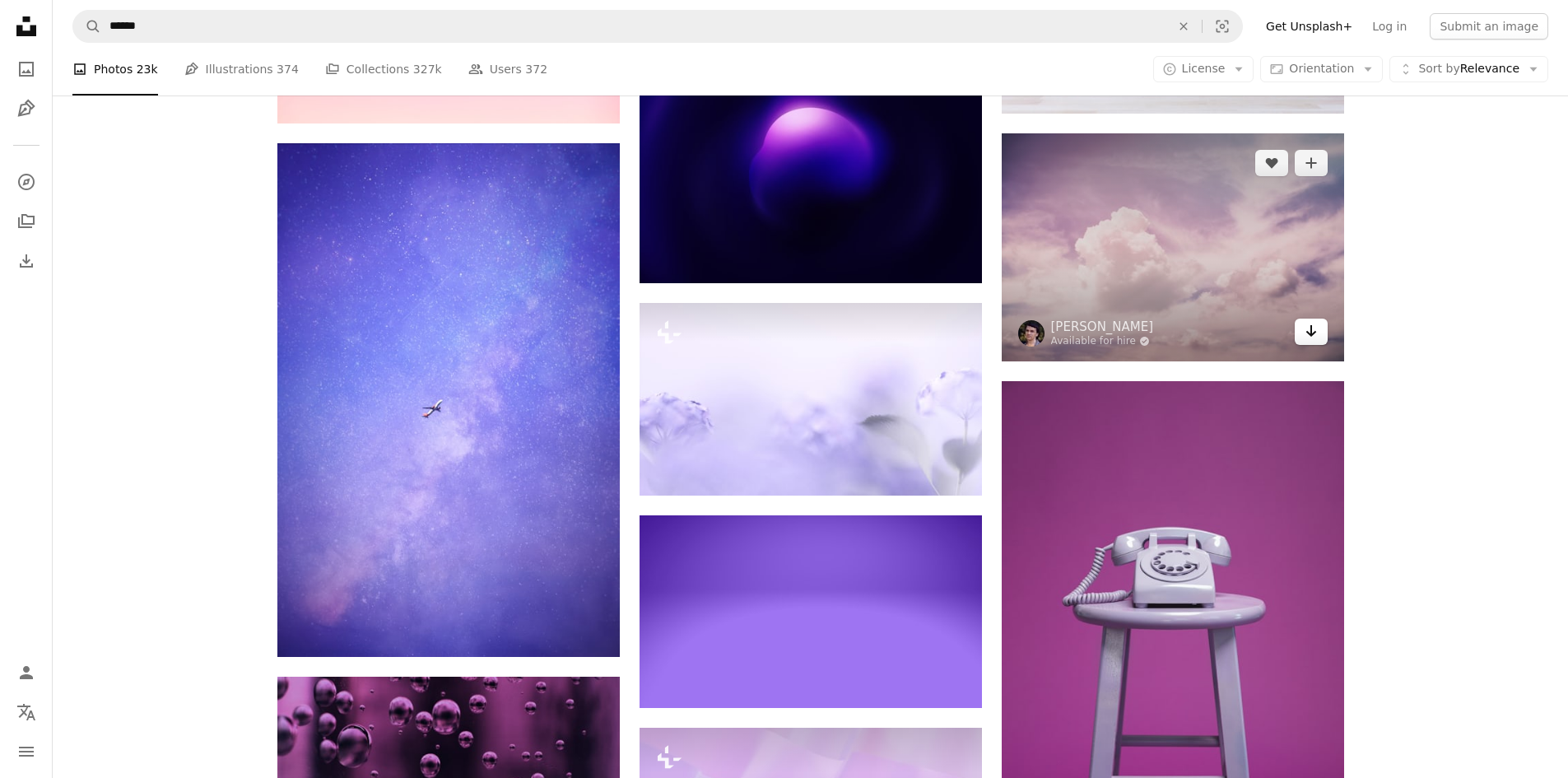
click at [1324, 325] on link "Arrow pointing down" at bounding box center [1311, 332] width 33 height 27
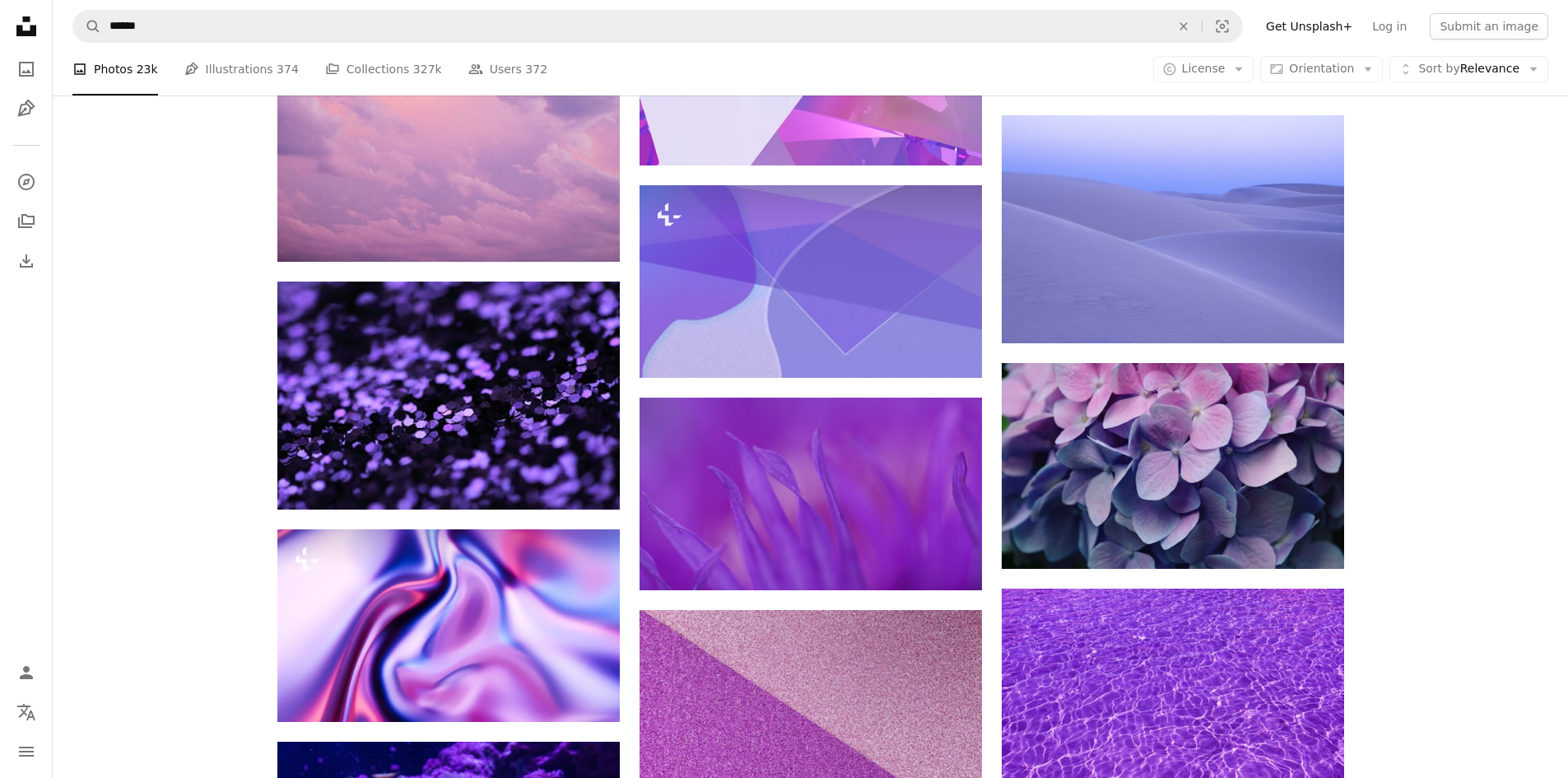
scroll to position [37045, 0]
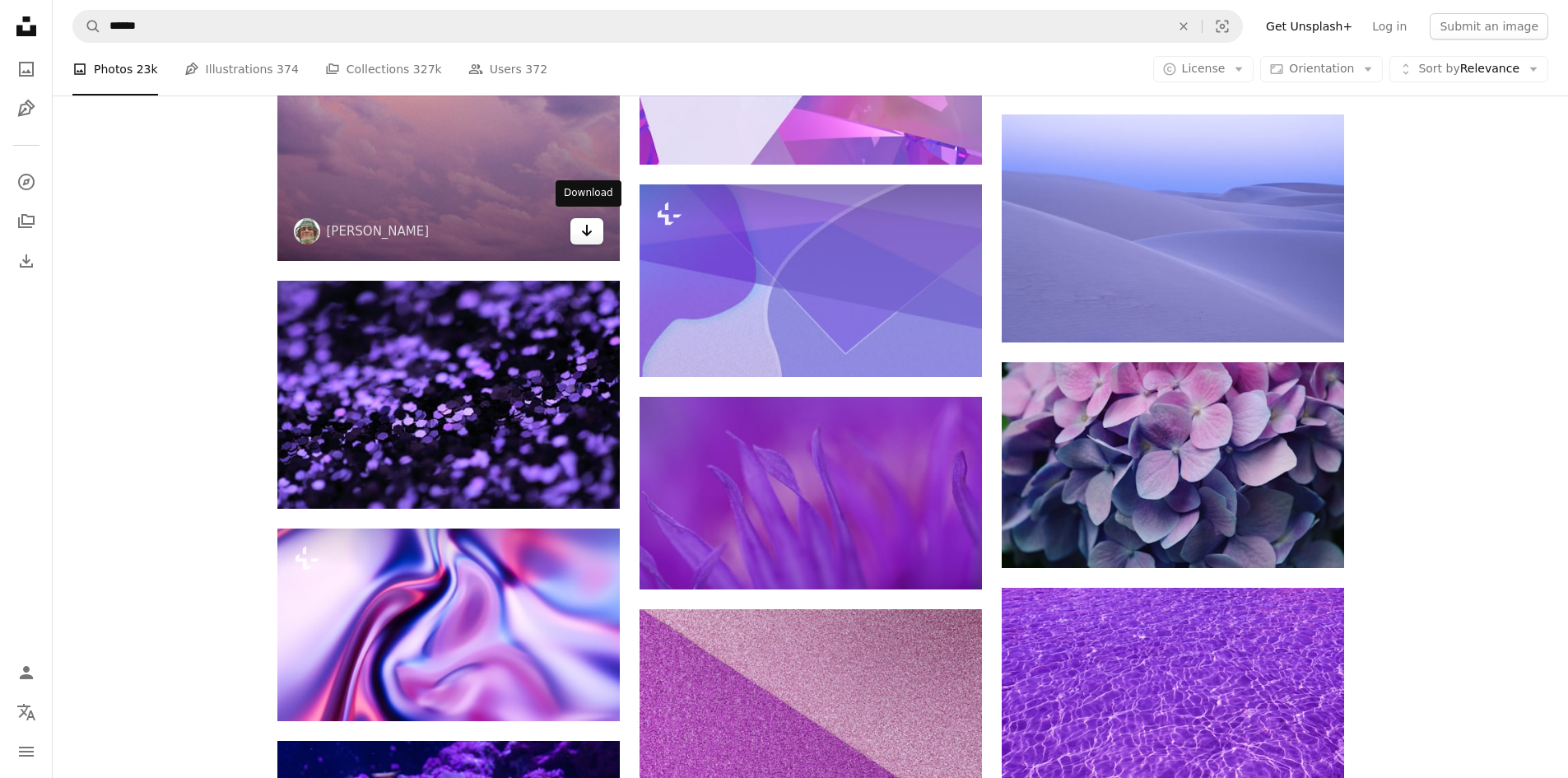
click at [580, 227] on icon "Arrow pointing down" at bounding box center [587, 230] width 13 height 20
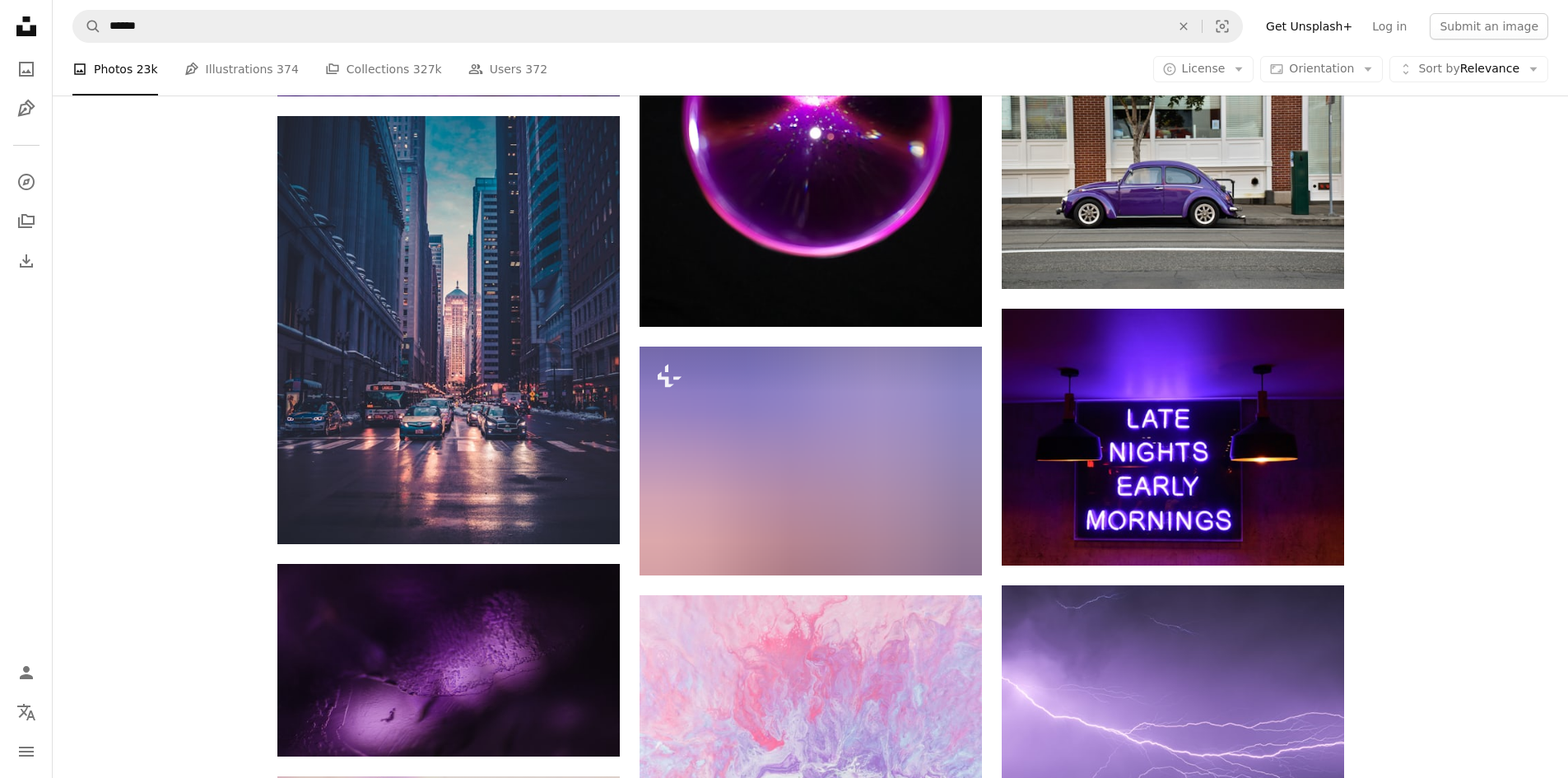
scroll to position [38691, 0]
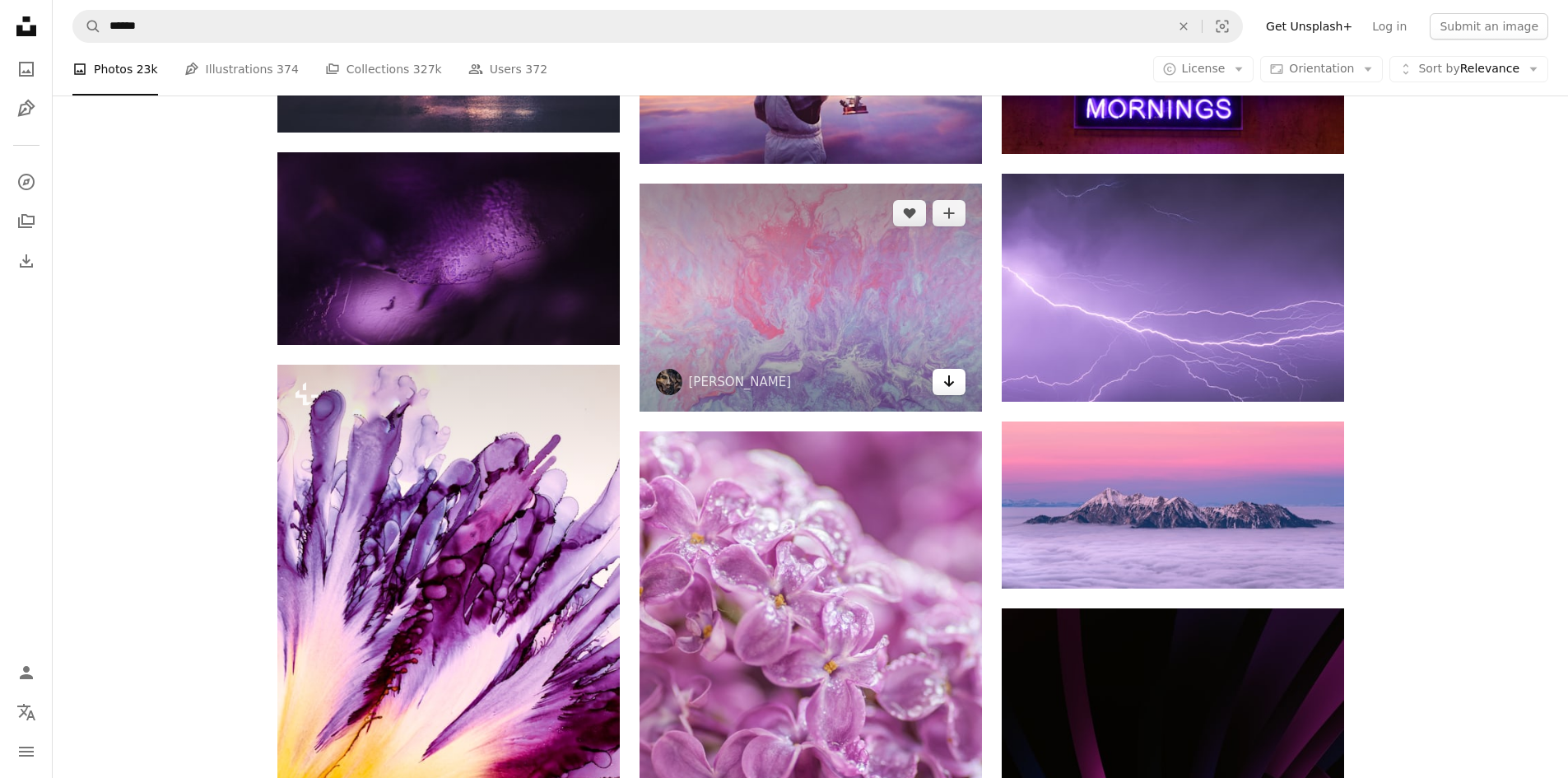
click at [955, 373] on icon "Arrow pointing down" at bounding box center [949, 382] width 13 height 20
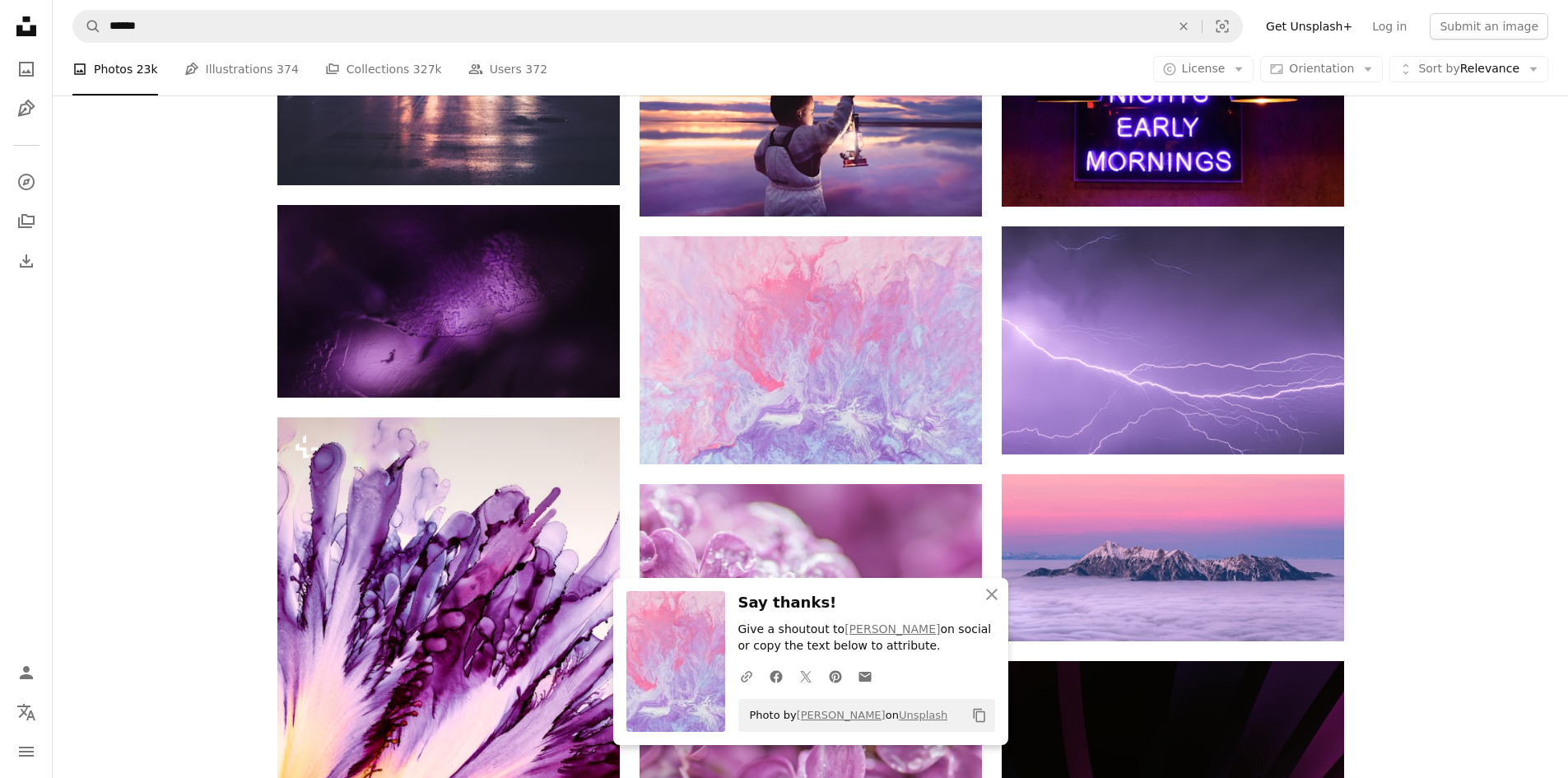
scroll to position [38609, 0]
